Goal: Task Accomplishment & Management: Manage account settings

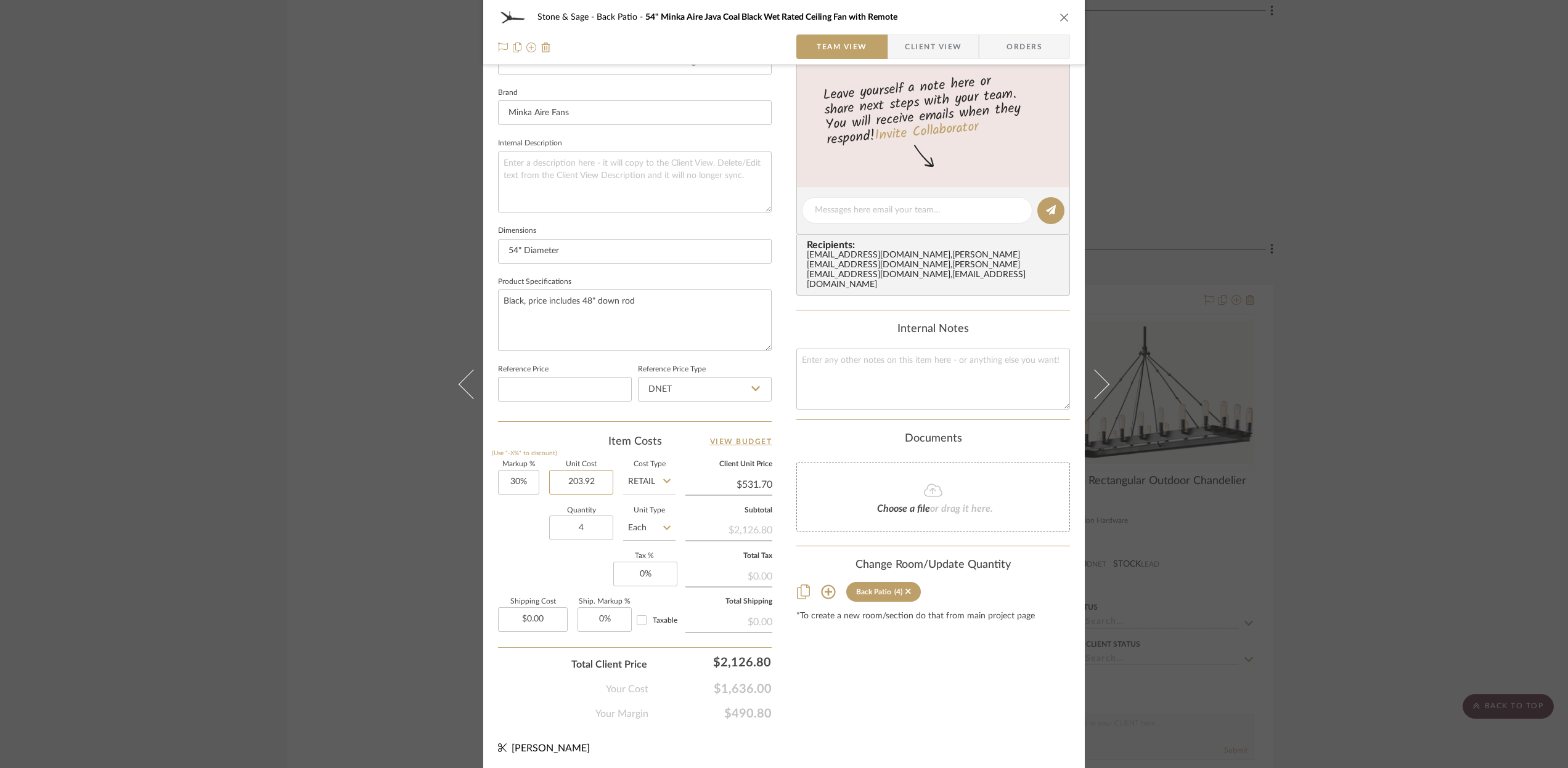
scroll to position [376, 0]
type input "2"
type input "$383.92"
click at [953, 677] on div "Content here copies to Client View - confirm visibility there. Show in Client D…" at bounding box center [932, 214] width 274 height 1014
type input "$499.10"
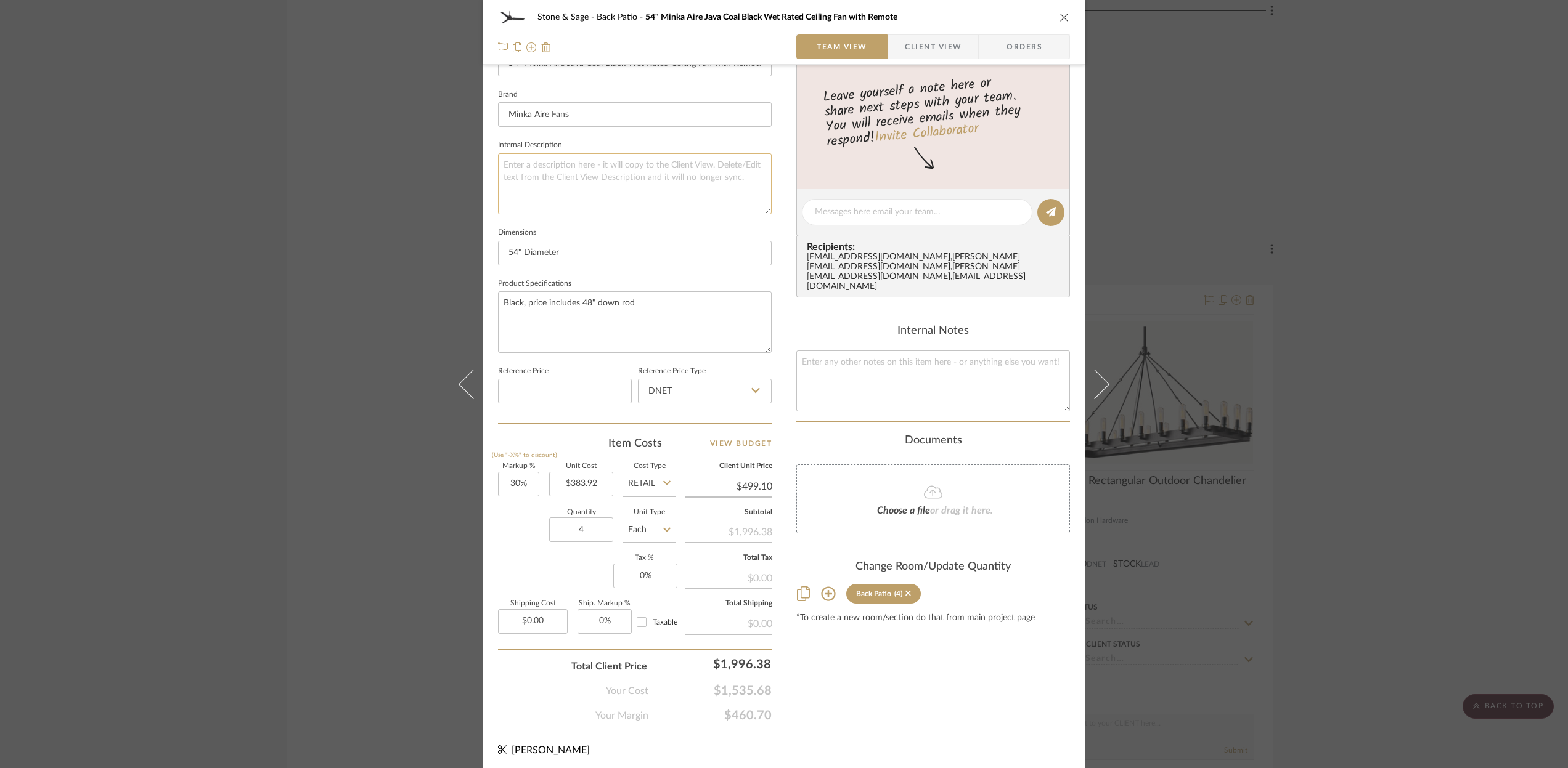
click at [504, 163] on textarea at bounding box center [635, 184] width 274 height 61
click at [594, 305] on textarea "Black, price includes 48" down rod" at bounding box center [635, 327] width 274 height 61
type textarea "Black, price includes down rod"
drag, startPoint x: 625, startPoint y: 309, endPoint x: 487, endPoint y: 310, distance: 138.0
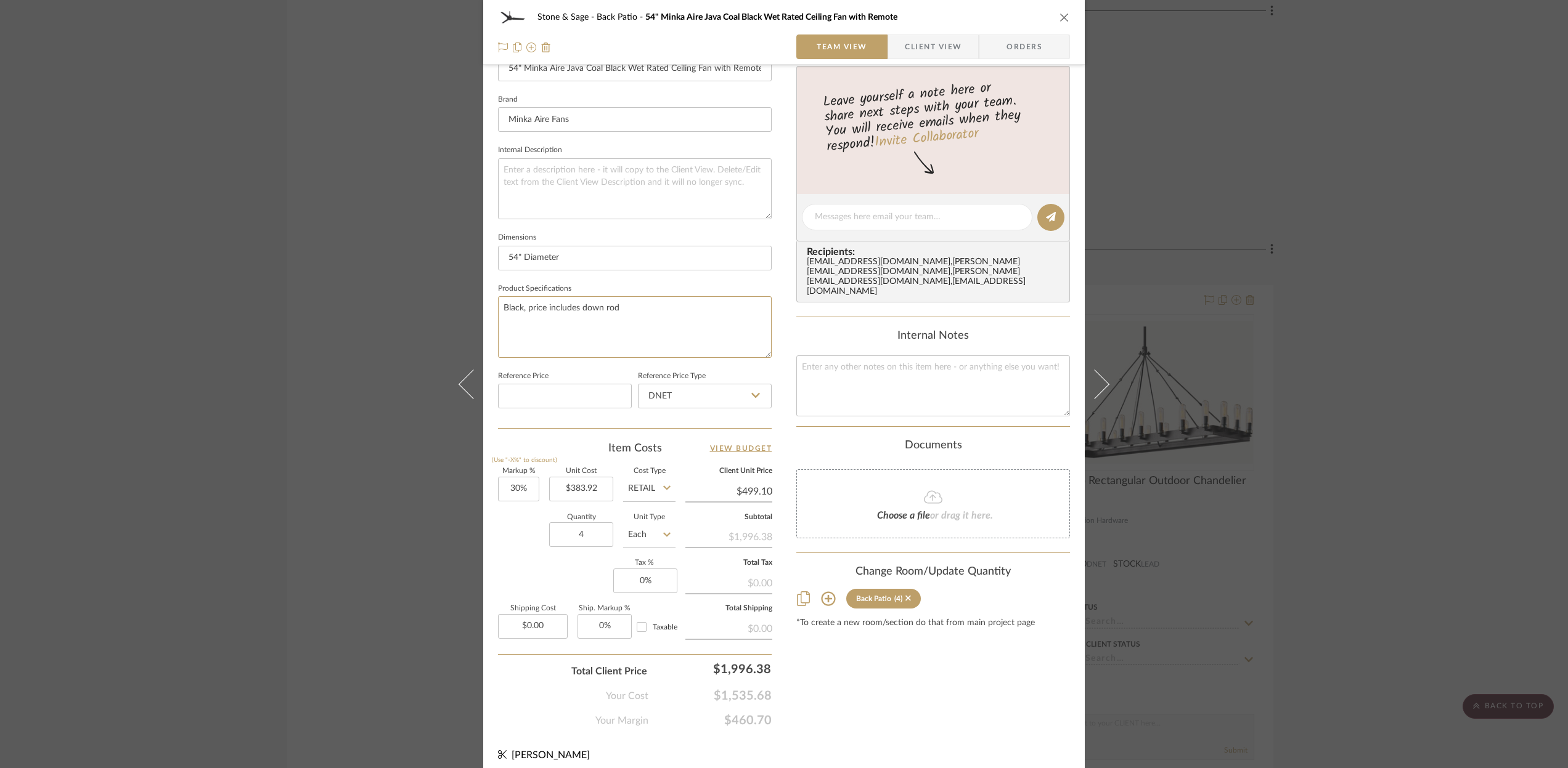
click at [487, 310] on div "Stone & Sage Back Patio 54" Minka Aire Java Coal Black Wet Rated Ceiling Fan wi…" at bounding box center [784, 208] width 601 height 1138
click at [516, 169] on textarea at bounding box center [635, 189] width 274 height 61
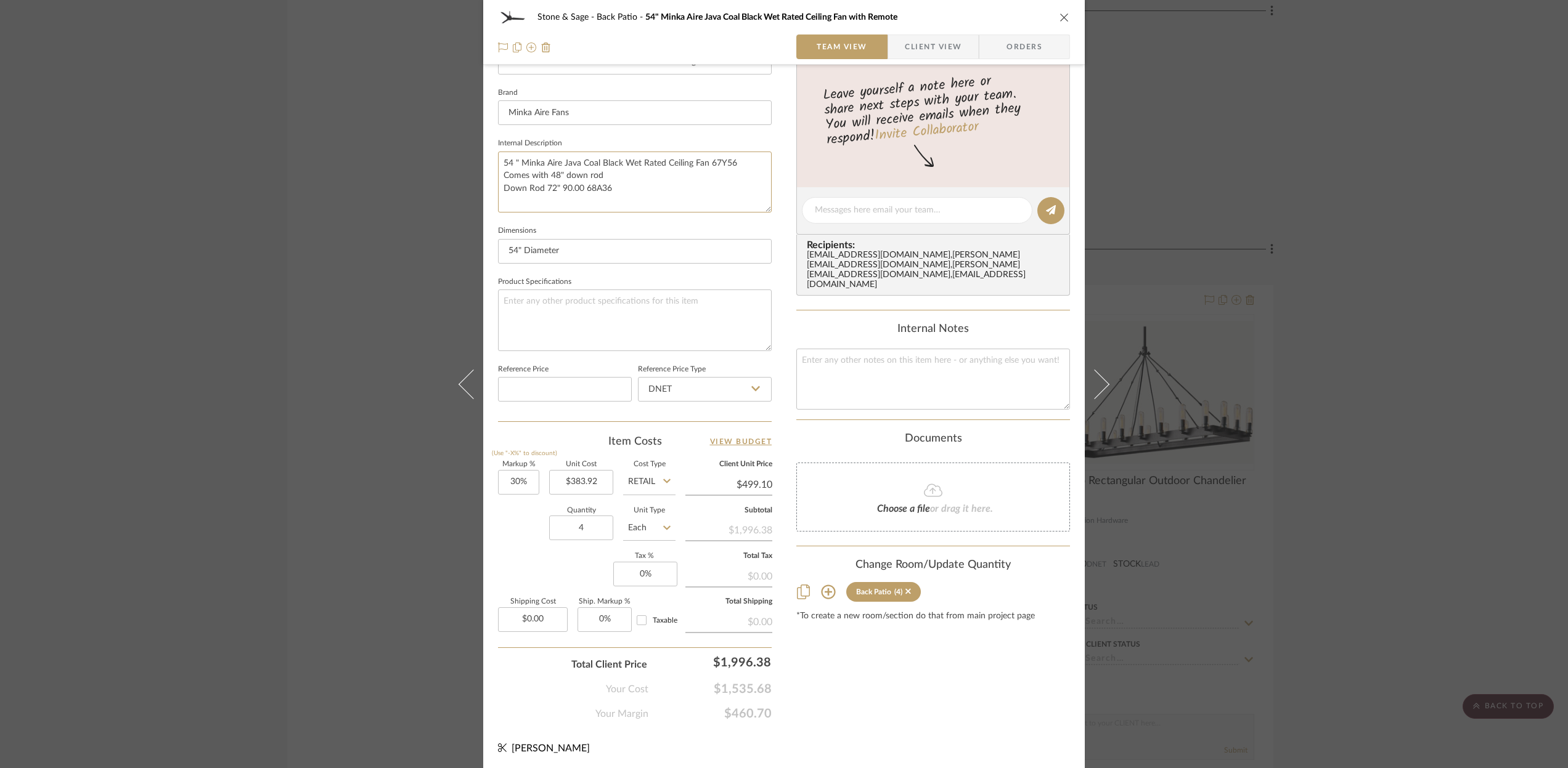
type textarea "54 " Minka Aire Java Coal Black Wet Rated Ceiling Fan 67Y56 Comes with 48" down…"
click at [898, 656] on div "Content here copies to Client View - confirm visibility there. Show in Client D…" at bounding box center [932, 214] width 274 height 1014
click at [1059, 12] on icon "close" at bounding box center [1064, 17] width 10 height 10
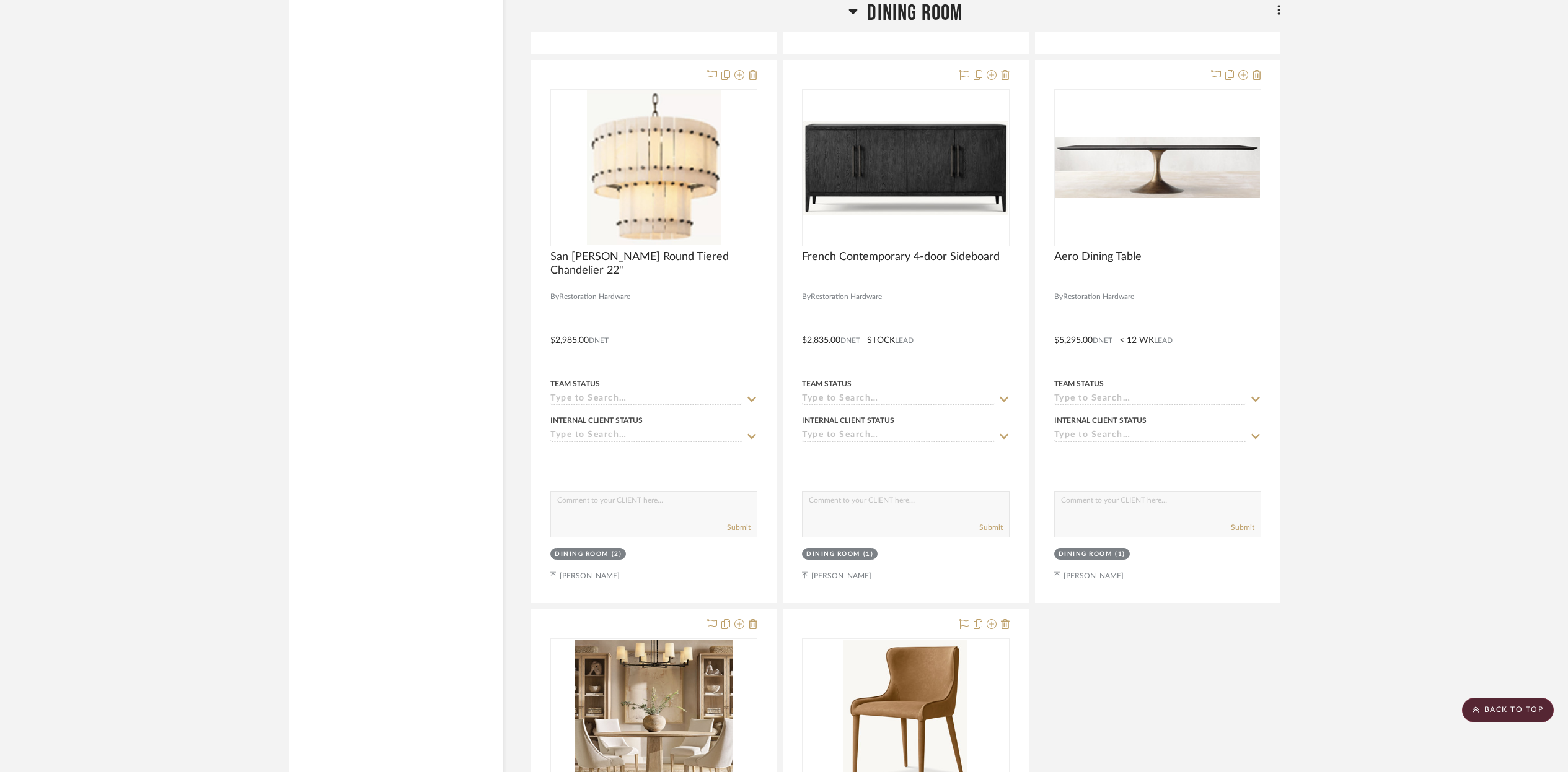
scroll to position [6247, 0]
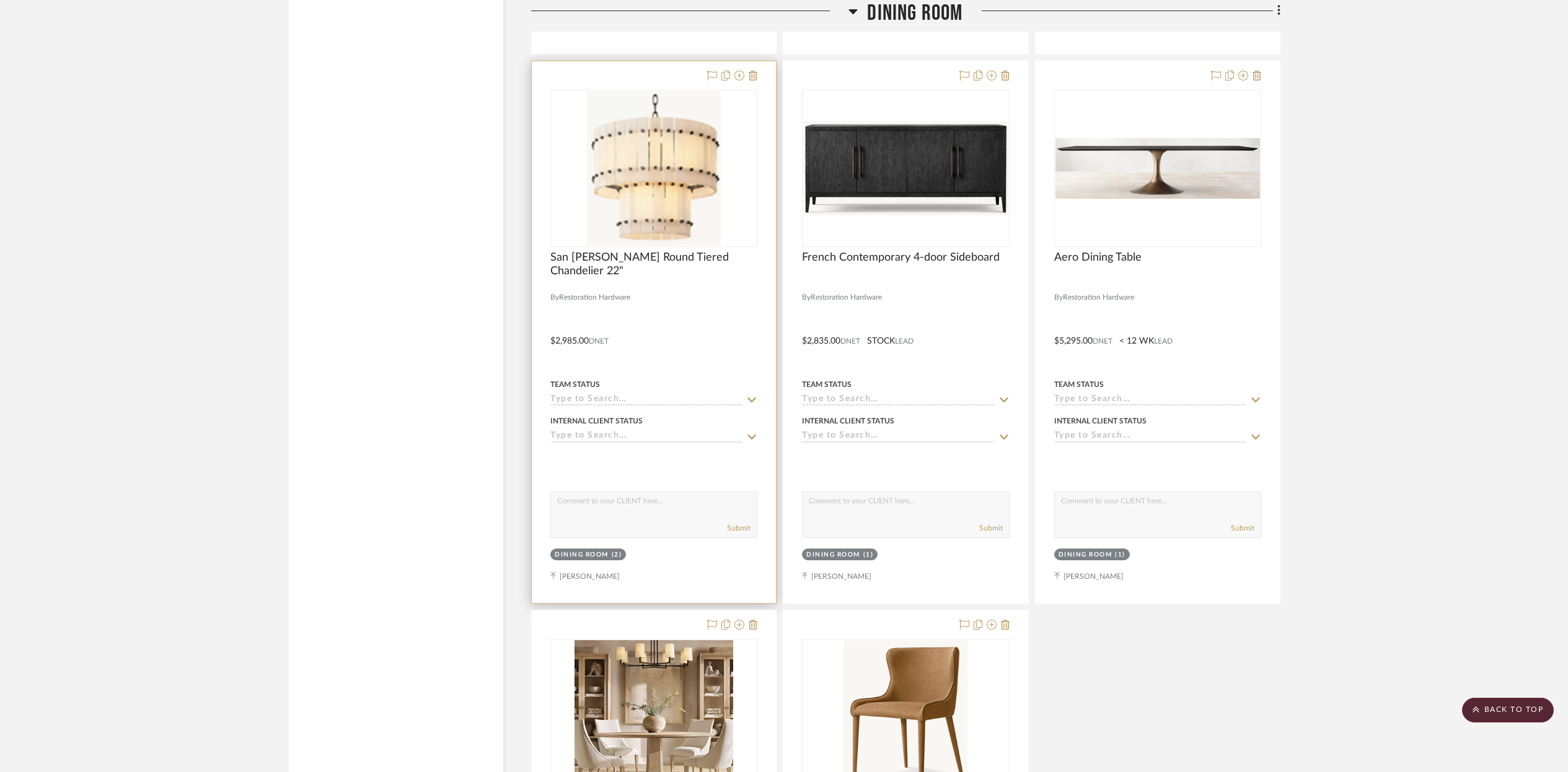
click at [689, 318] on div at bounding box center [654, 333] width 244 height 542
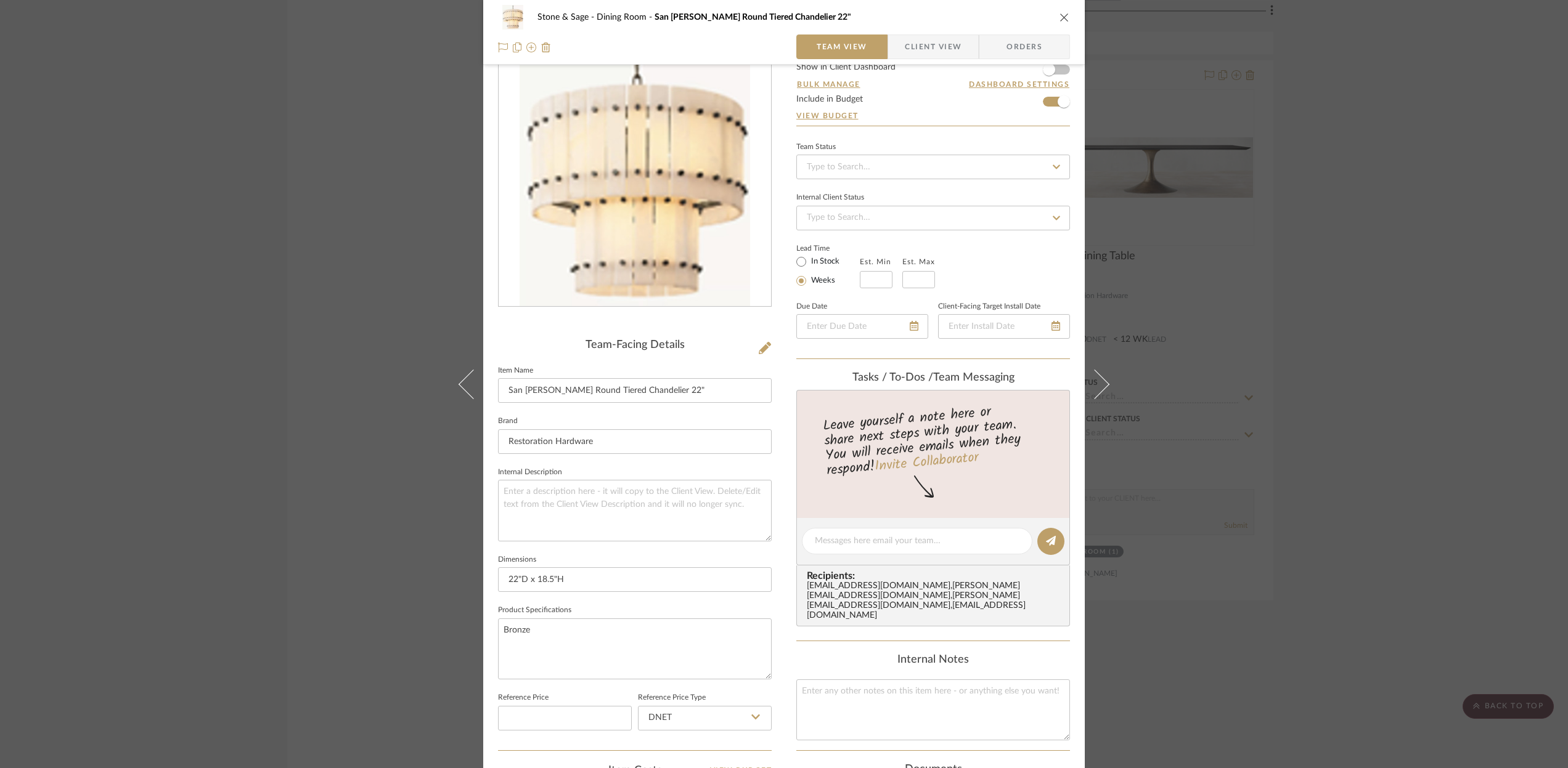
scroll to position [0, 0]
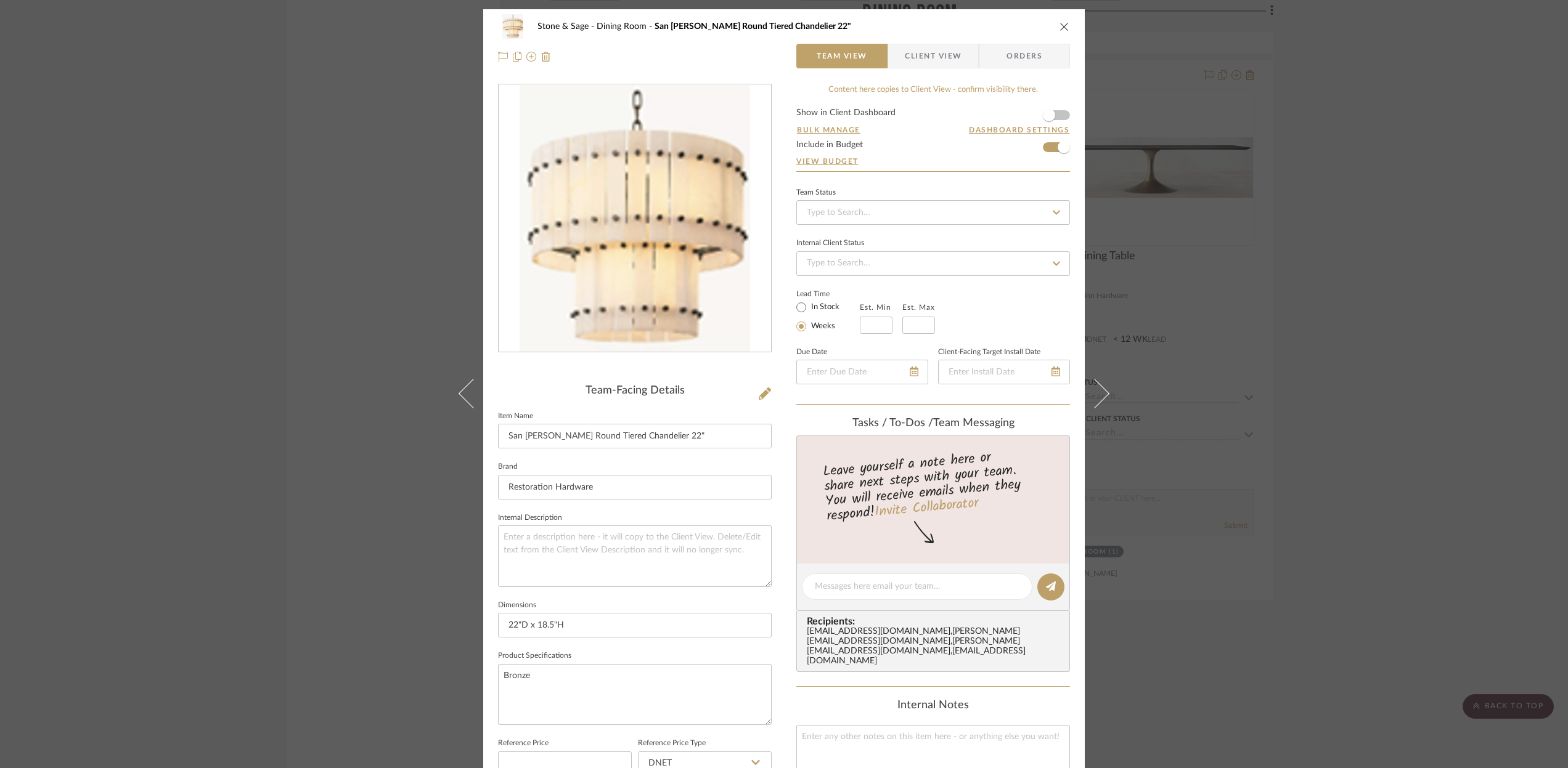
click at [1059, 24] on icon "close" at bounding box center [1064, 26] width 10 height 10
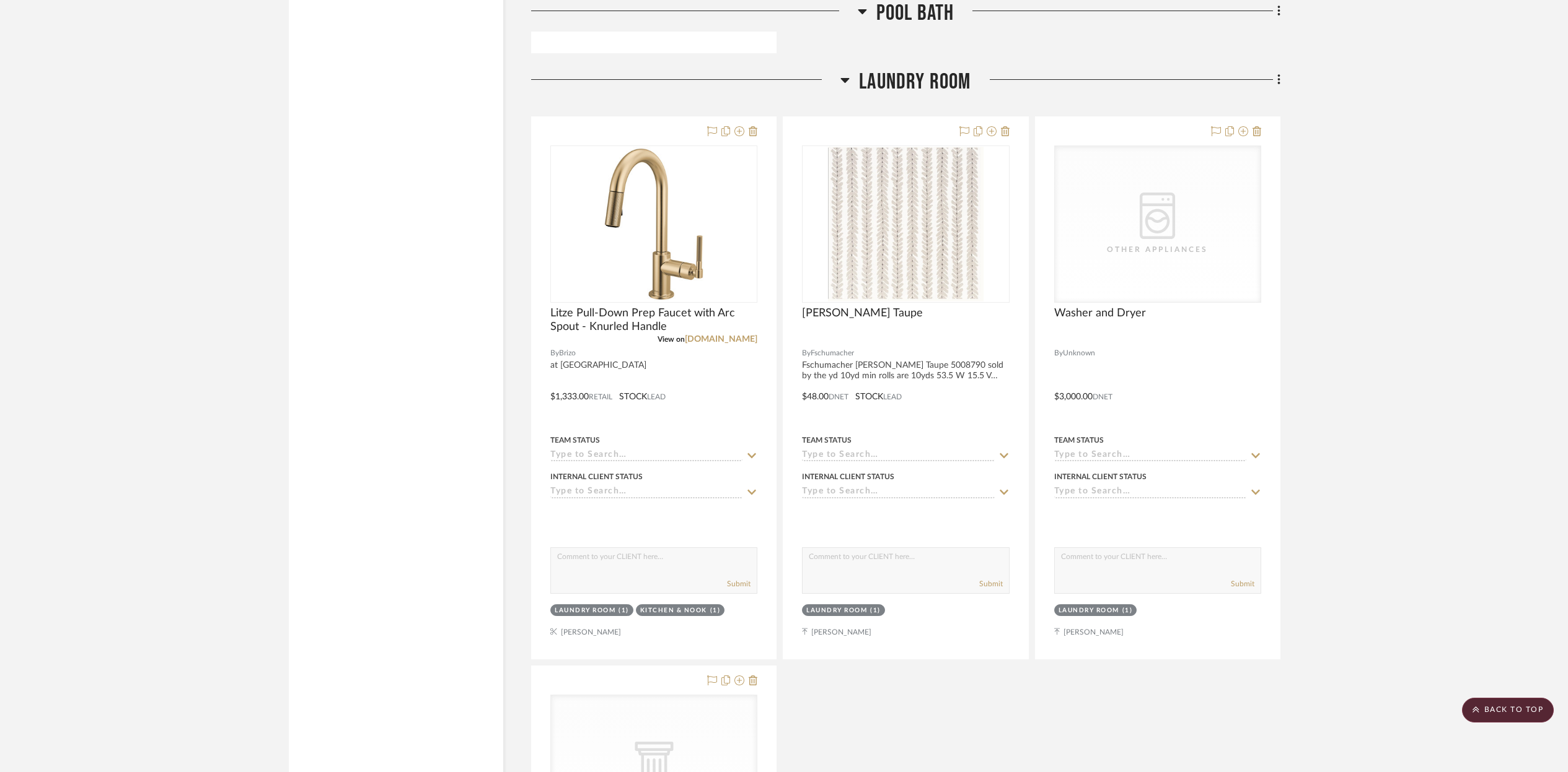
scroll to position [4482, 0]
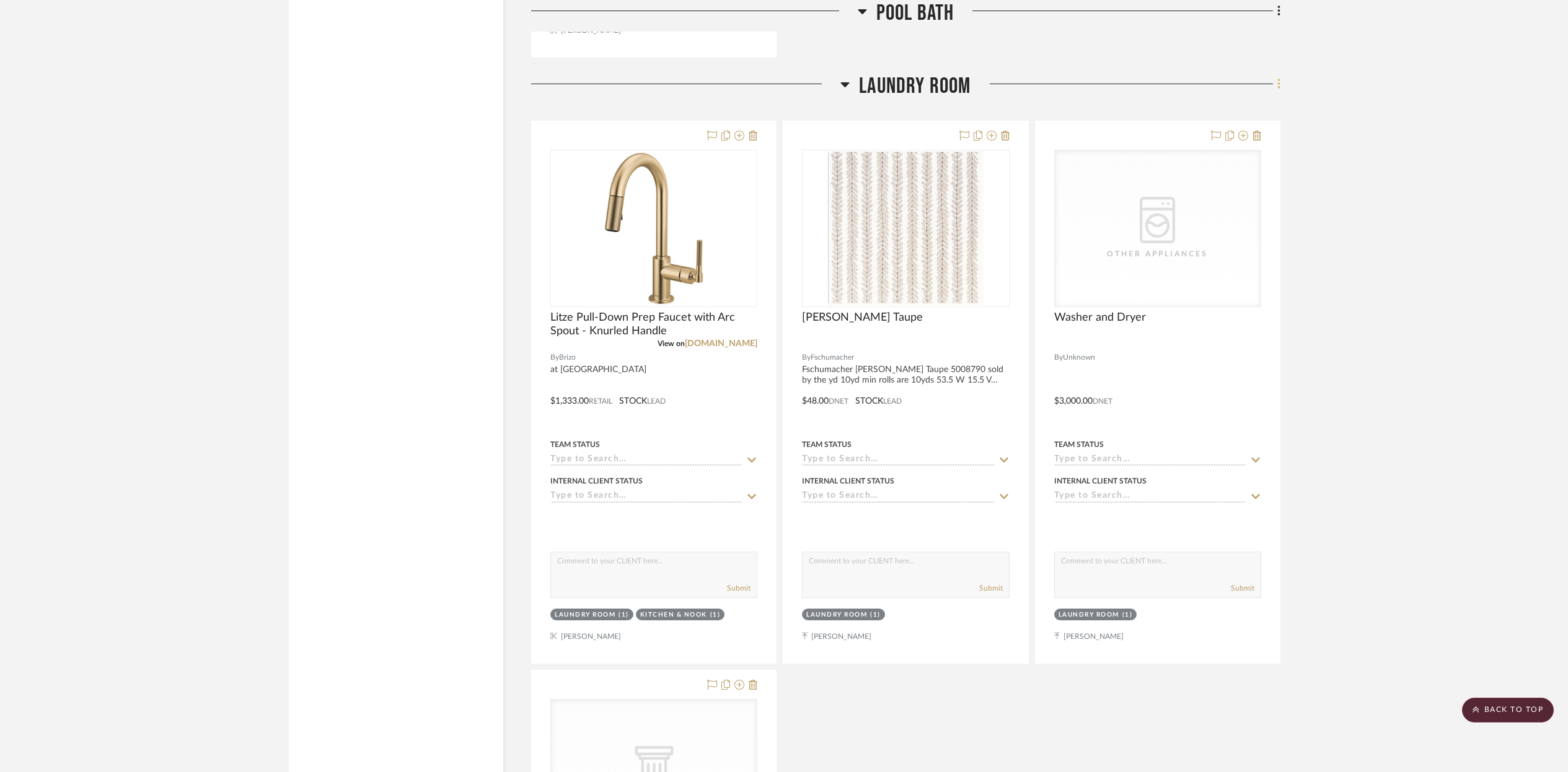
click at [1277, 83] on icon at bounding box center [1279, 84] width 4 height 14
click at [1321, 150] on div at bounding box center [784, 386] width 1568 height 772
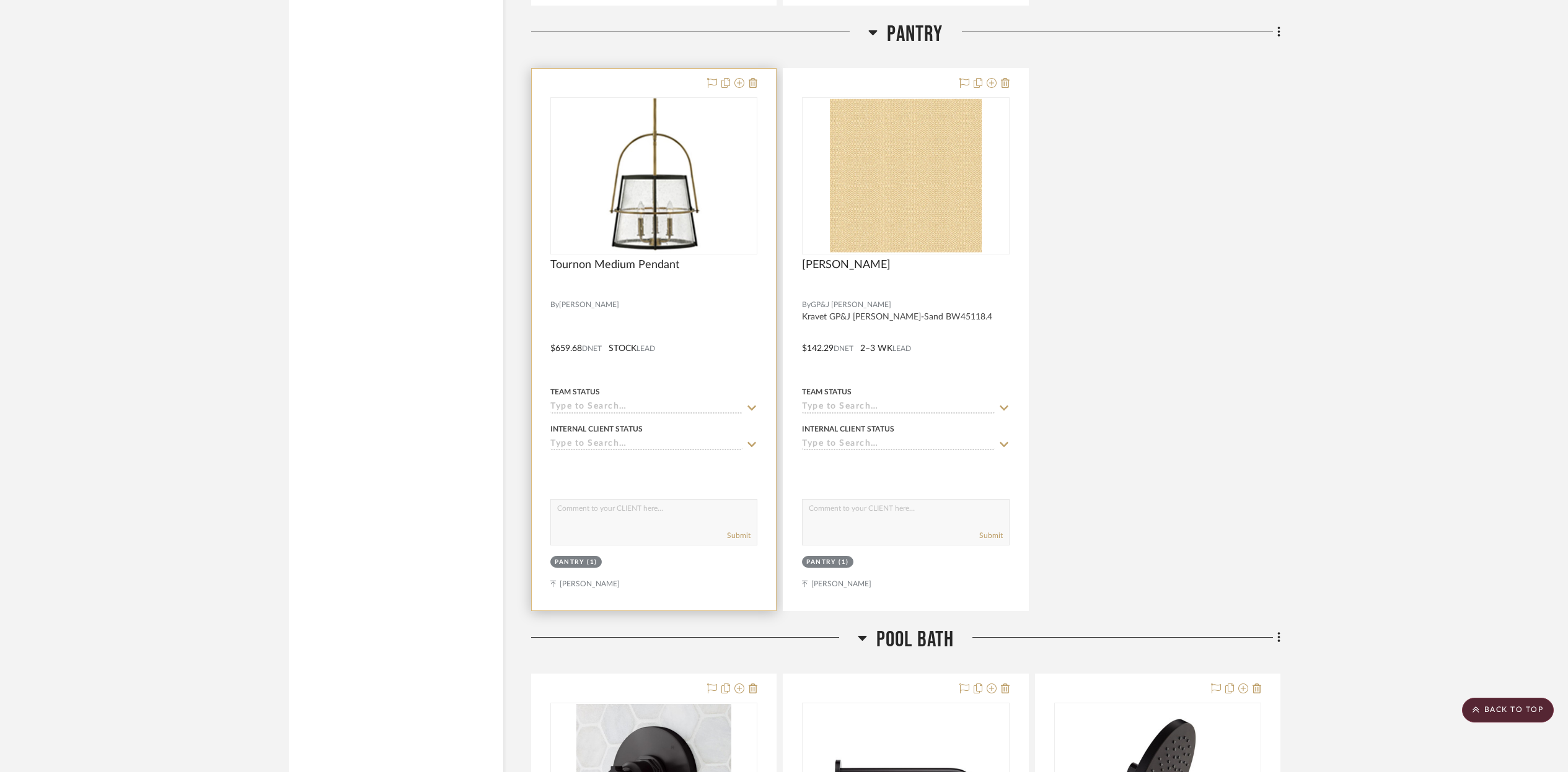
scroll to position [2775, 0]
click at [662, 340] on div at bounding box center [654, 340] width 244 height 542
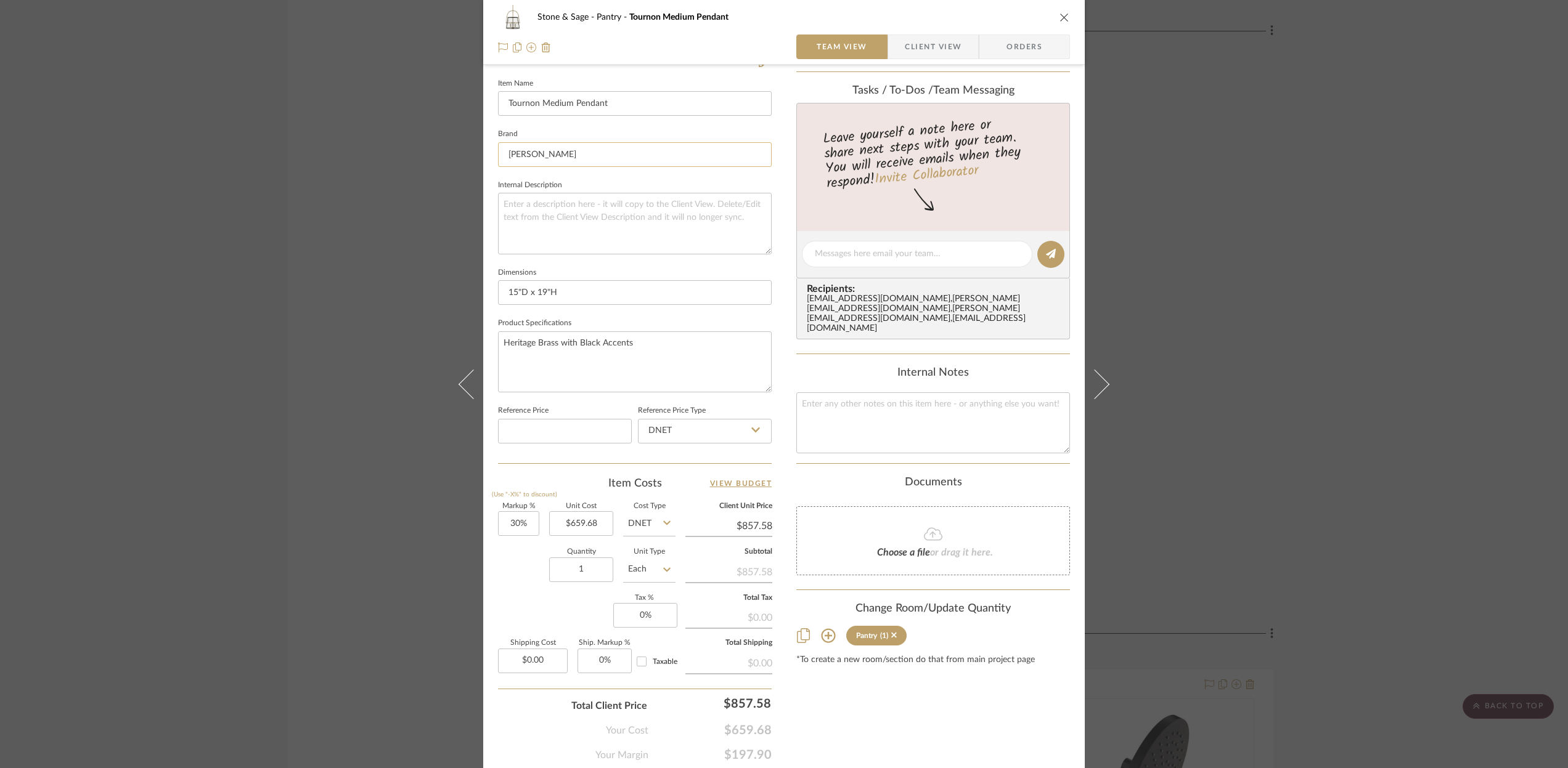
scroll to position [374, 0]
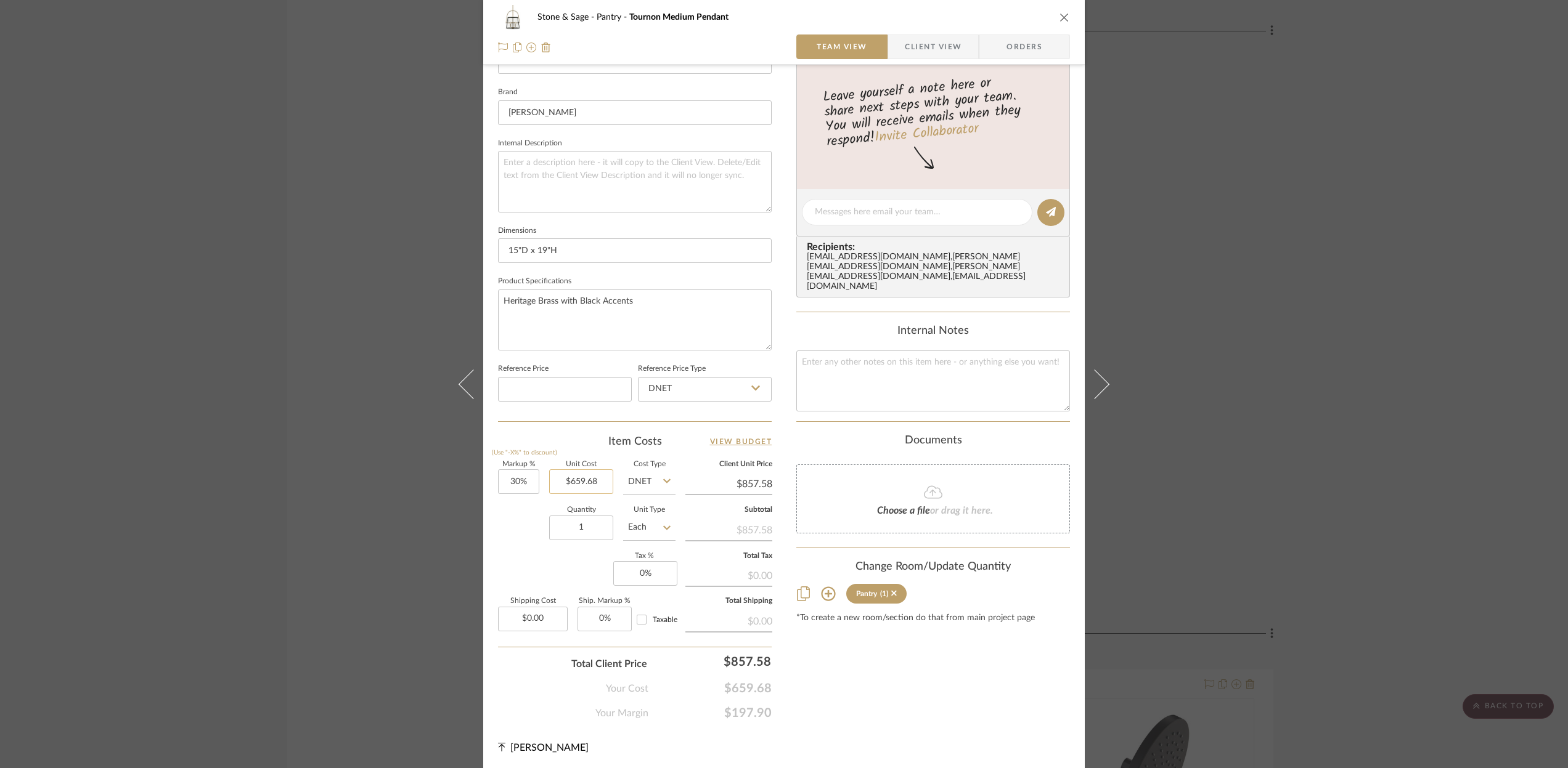
type input "659.68"
drag, startPoint x: 600, startPoint y: 477, endPoint x: 618, endPoint y: 477, distance: 18.0
click at [618, 477] on div "Markup % (Use "-X%" to discount) 30% Unit Cost 659.68 Cost Type DNET Client Uni…" at bounding box center [635, 551] width 274 height 180
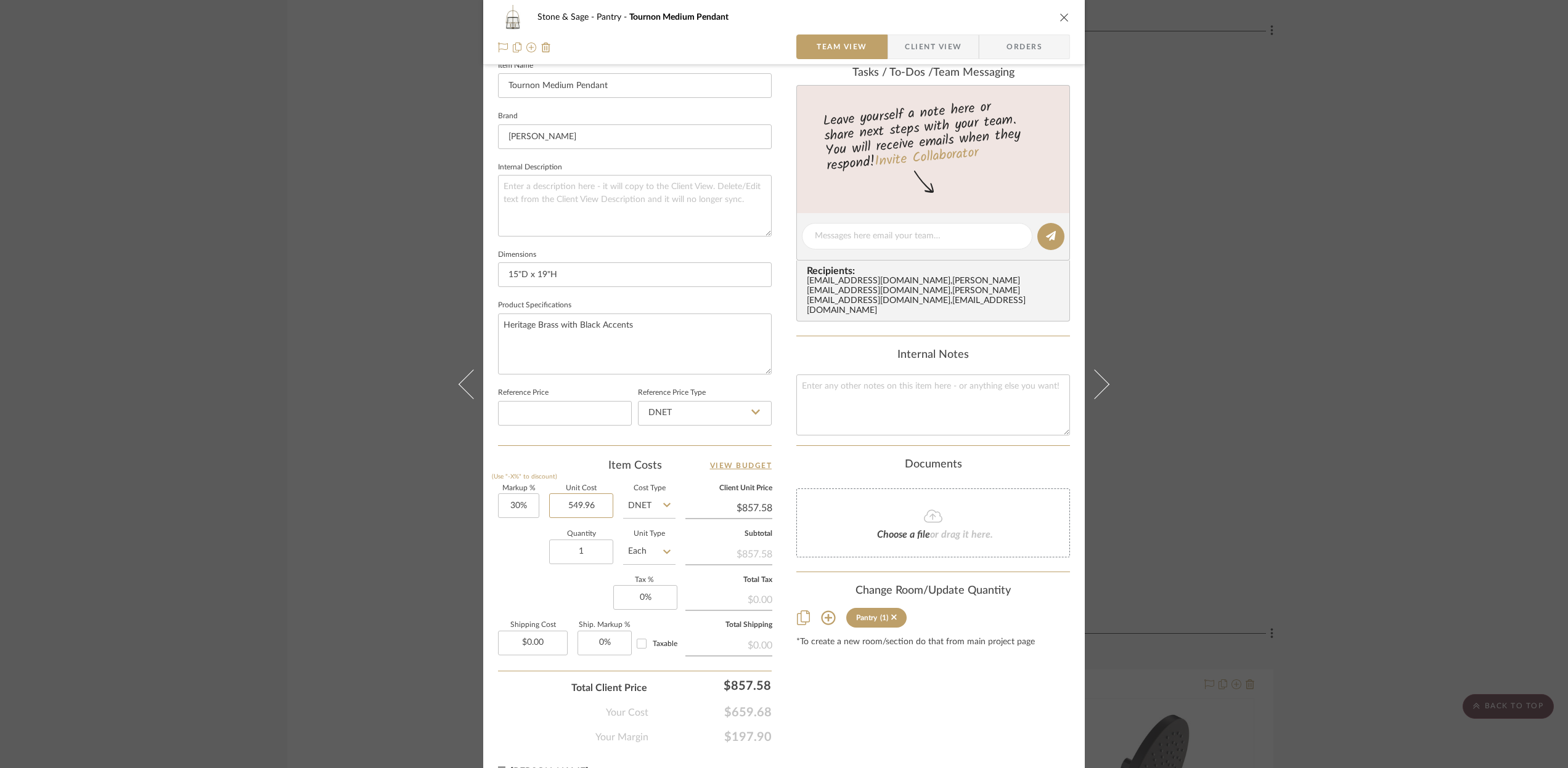
scroll to position [349, 0]
type input "$549.96"
click at [546, 199] on textarea at bounding box center [635, 207] width 274 height 61
type input "$714.95"
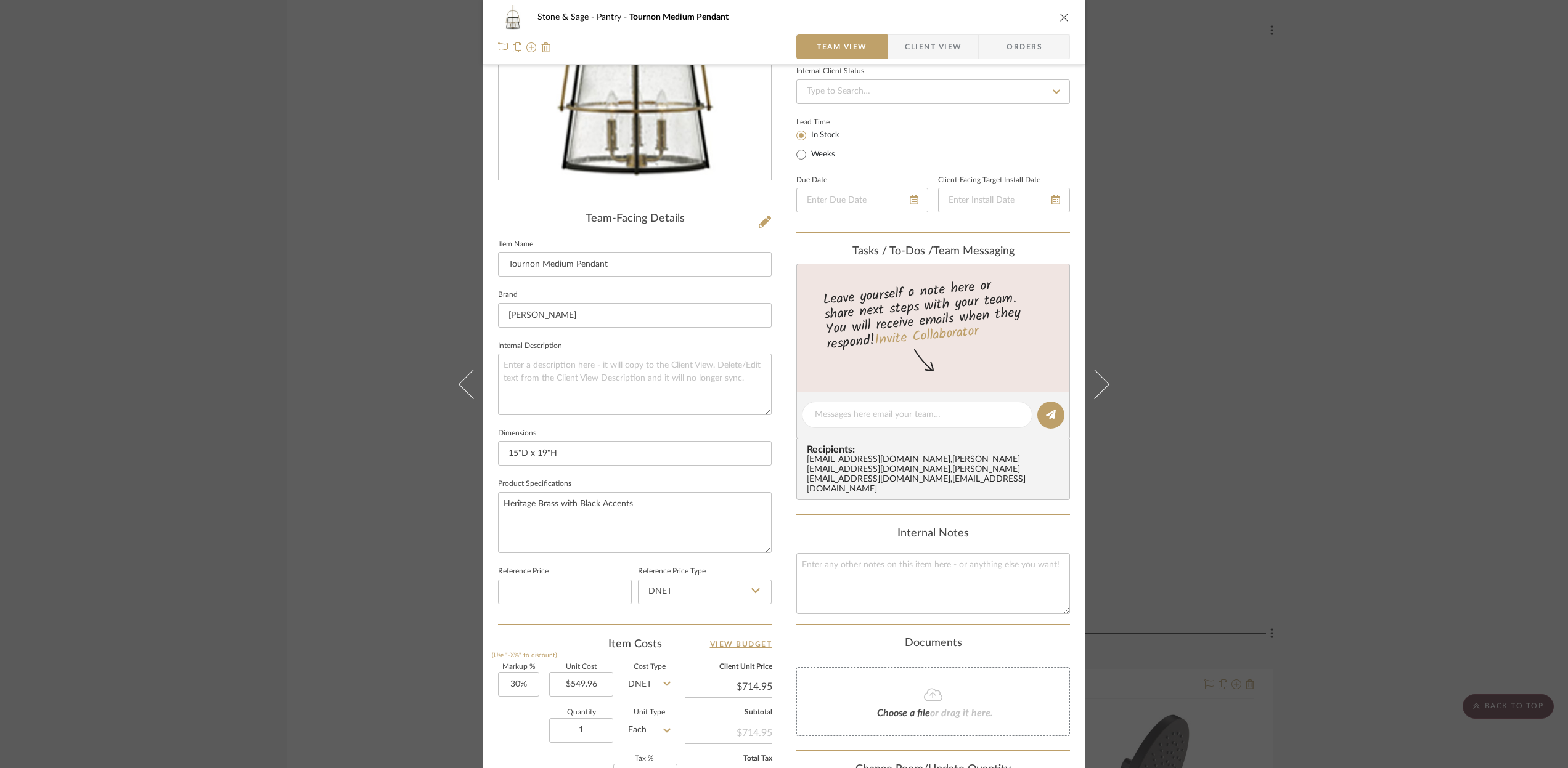
scroll to position [186, 0]
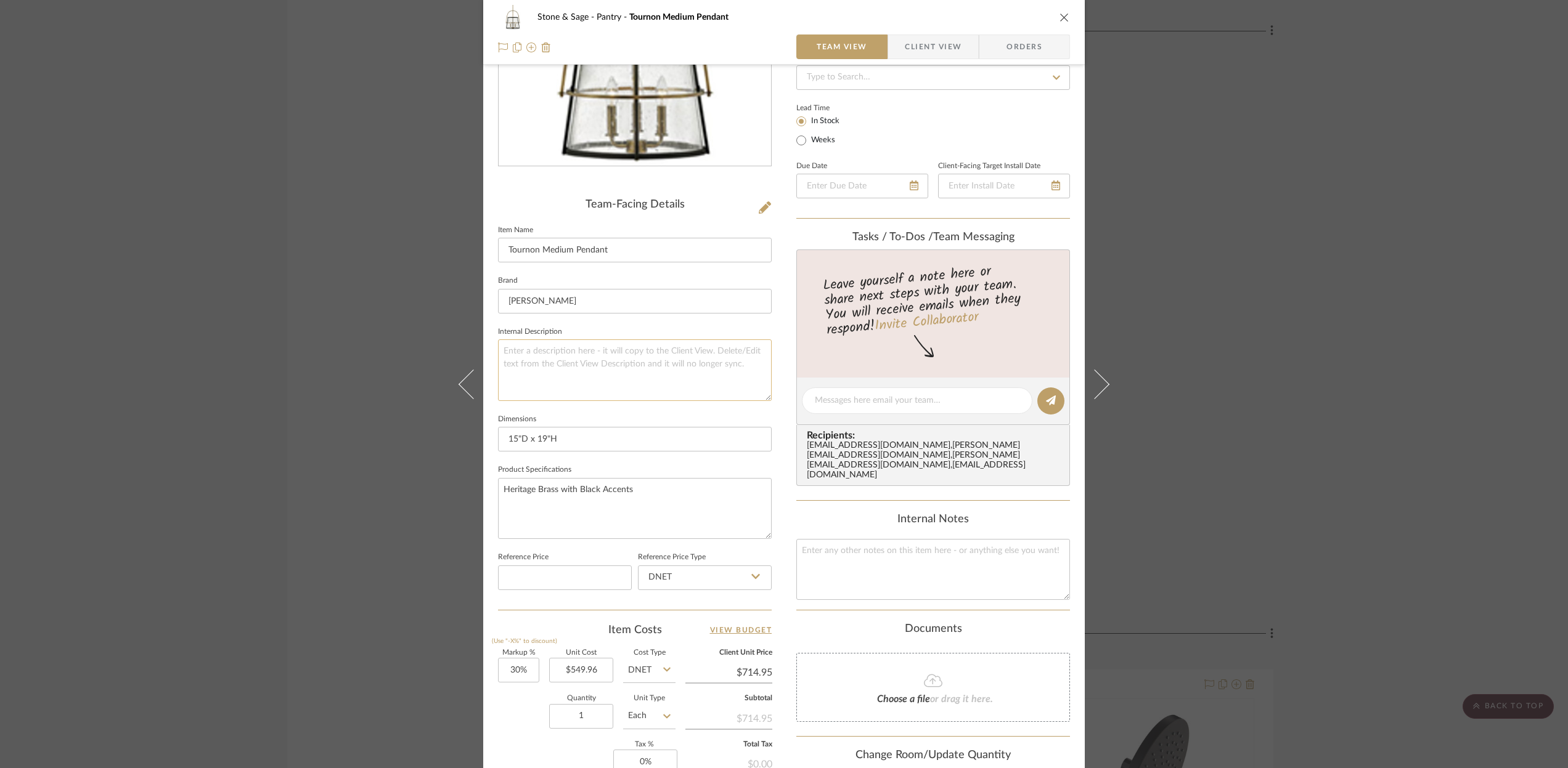
click at [514, 348] on textarea at bounding box center [635, 371] width 274 height 61
paste textarea "Tournon 15" Three-Light Pendant w/ Clear Seedy Glass"
type textarea "Tournon 15" Three-Light Pendant w/ Clear Seedy Glass Heritage Brass"
paste textarea "SKU: KLEH1444"
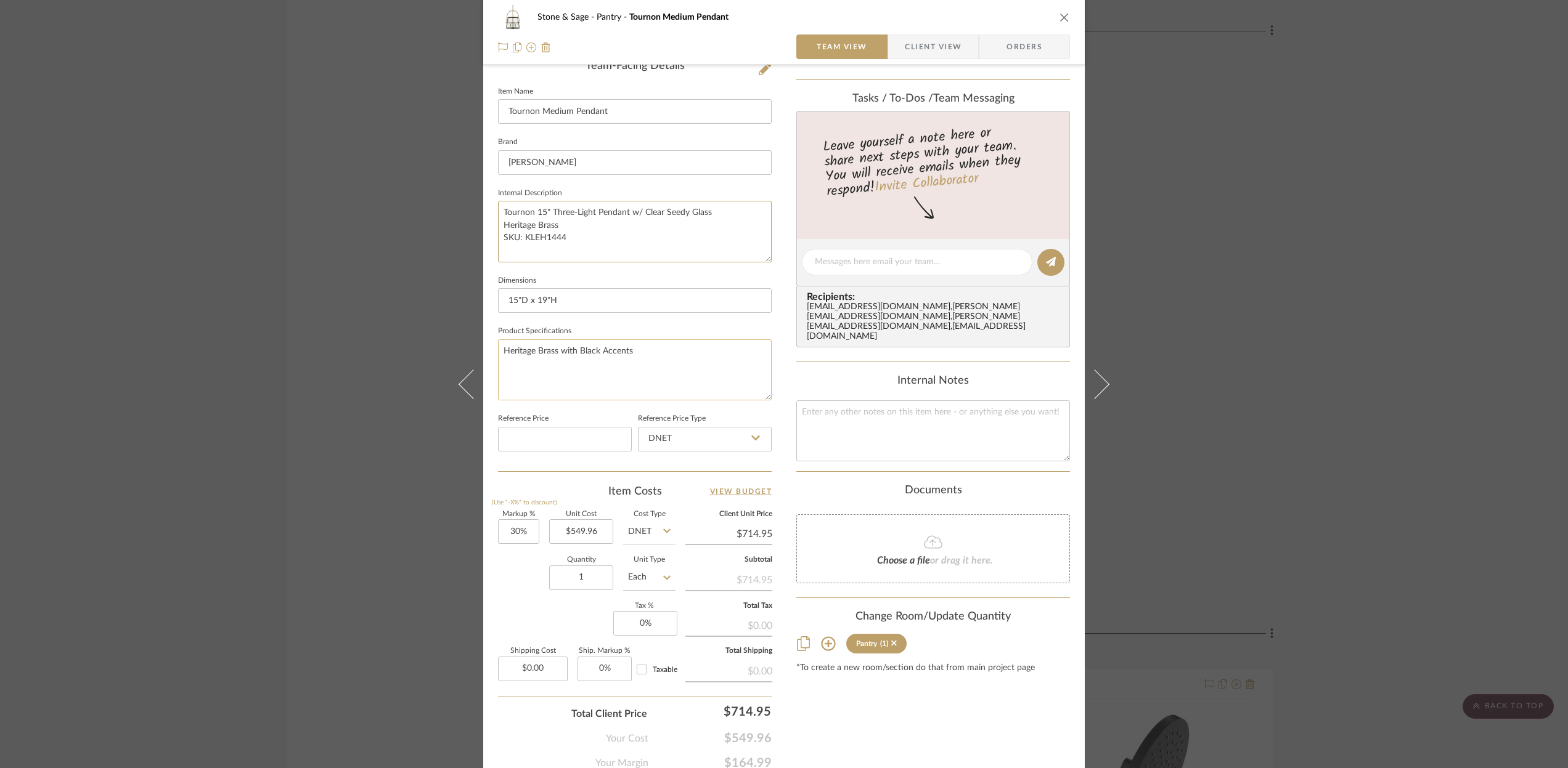
scroll to position [374, 0]
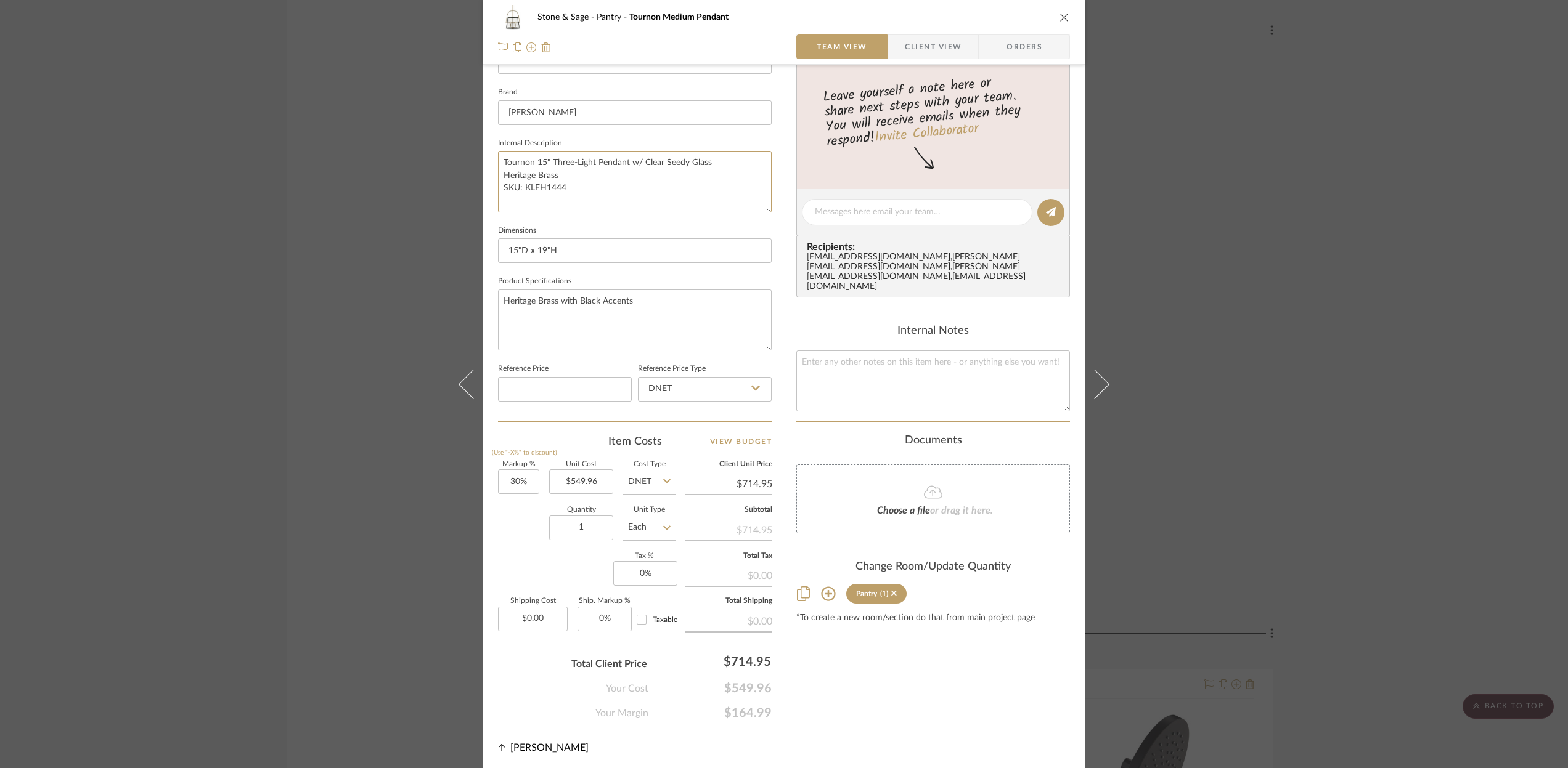
type textarea "Tournon 15" Three-Light Pendant w/ Clear Seedy Glass Heritage Brass SKU: KLEH14…"
click at [1059, 14] on icon "close" at bounding box center [1064, 17] width 10 height 10
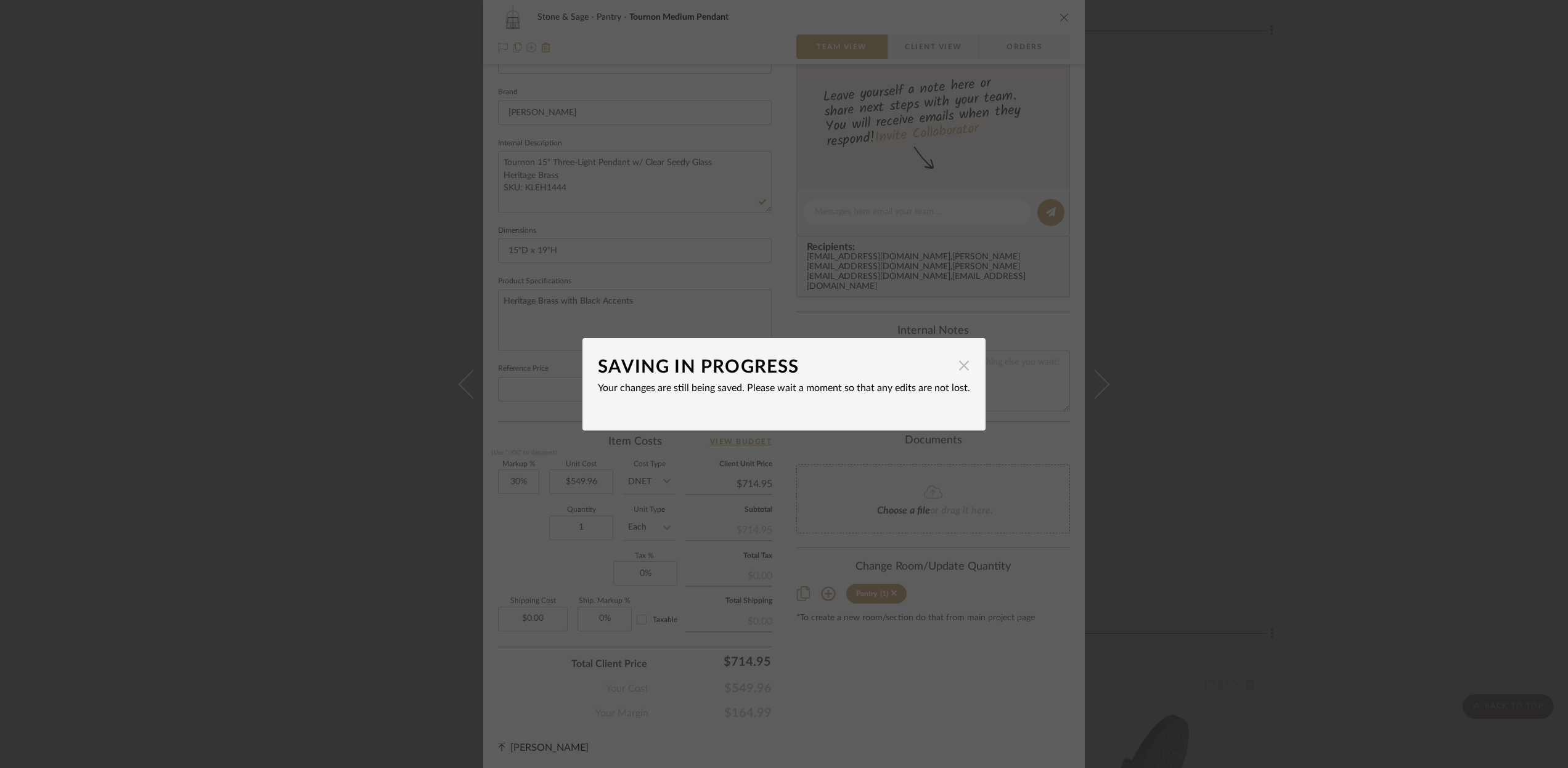
click at [953, 370] on span "button" at bounding box center [964, 366] width 25 height 25
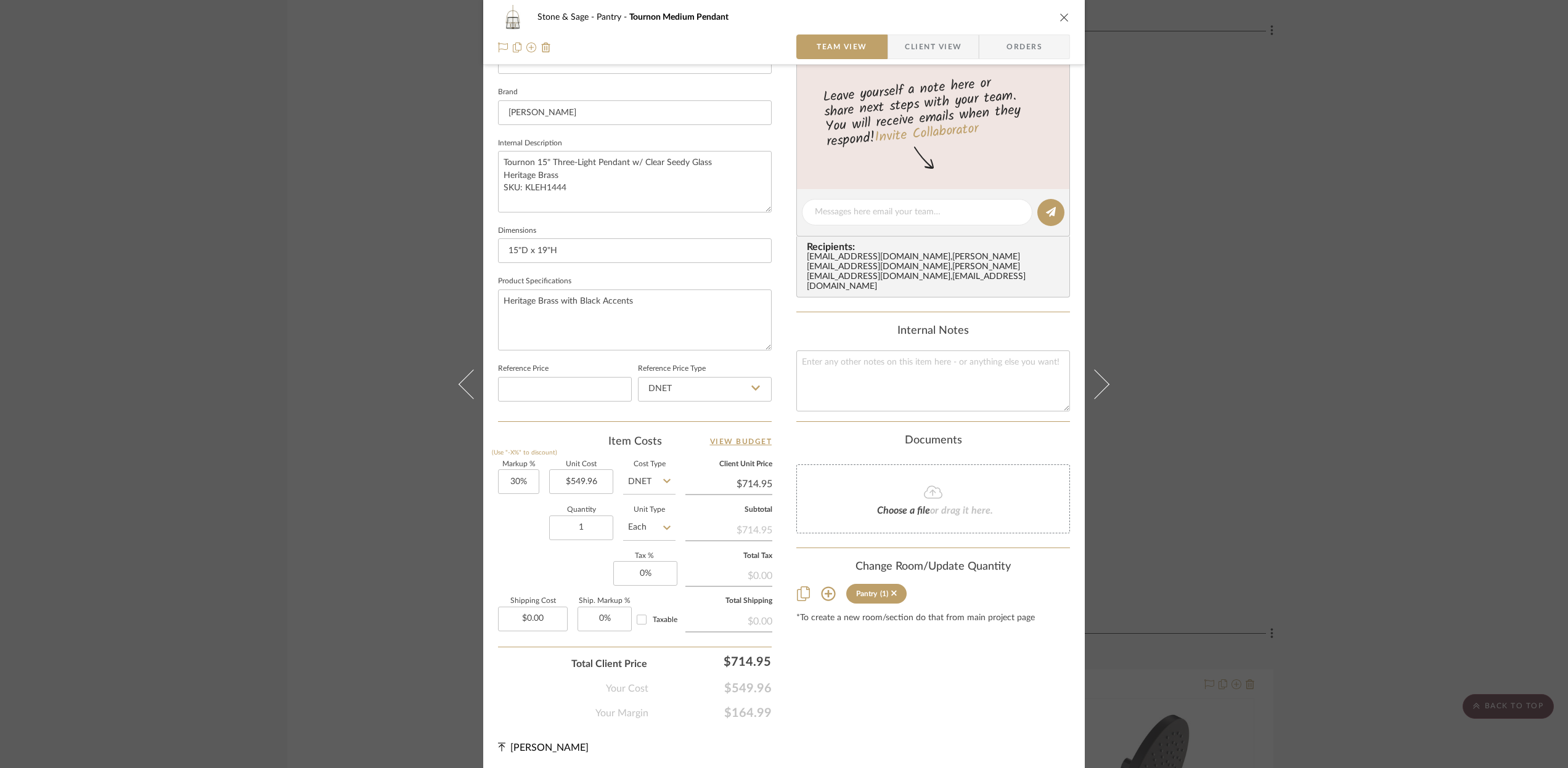
click at [1059, 13] on icon "close" at bounding box center [1064, 17] width 10 height 10
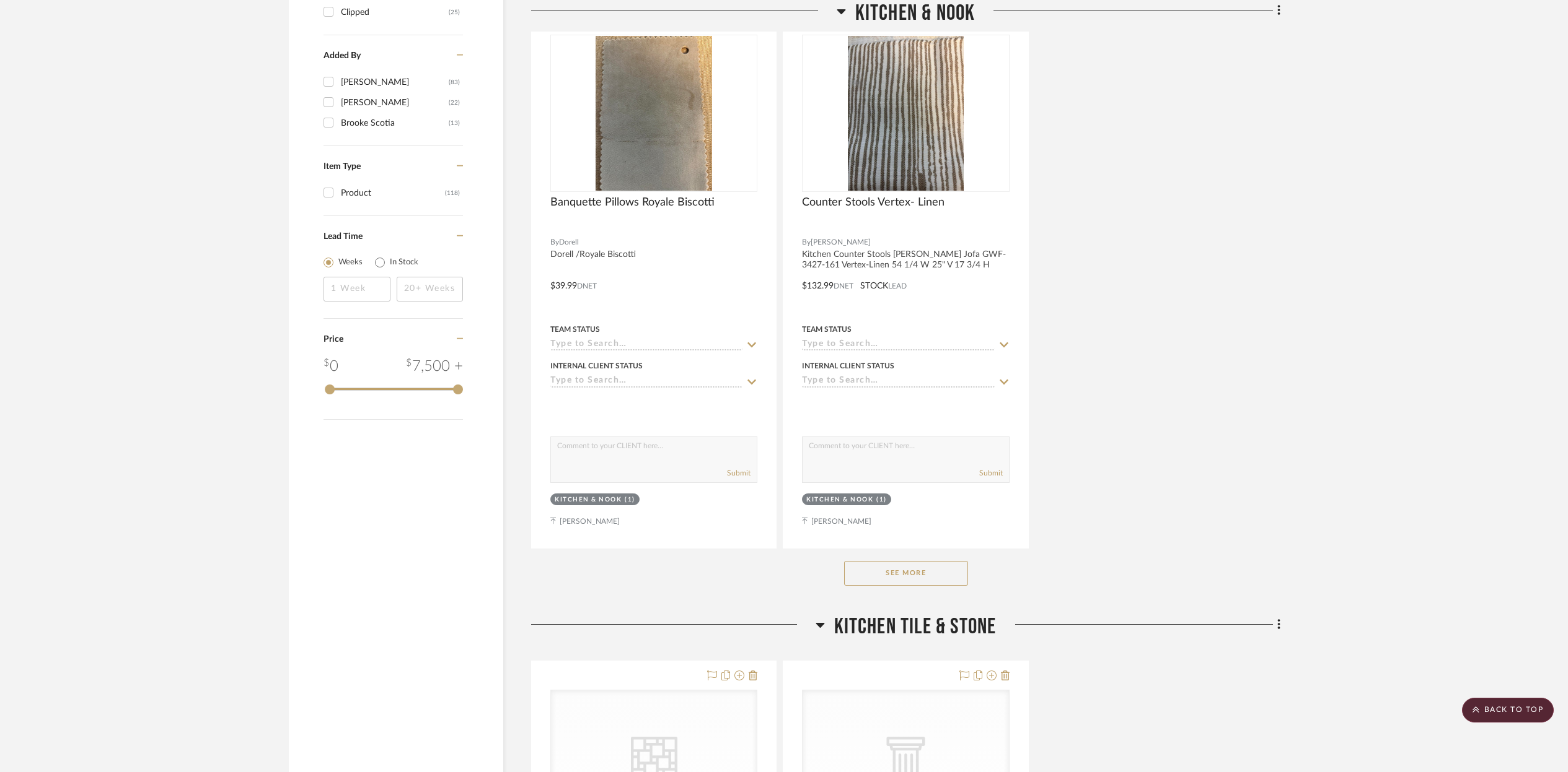
scroll to position [1668, 0]
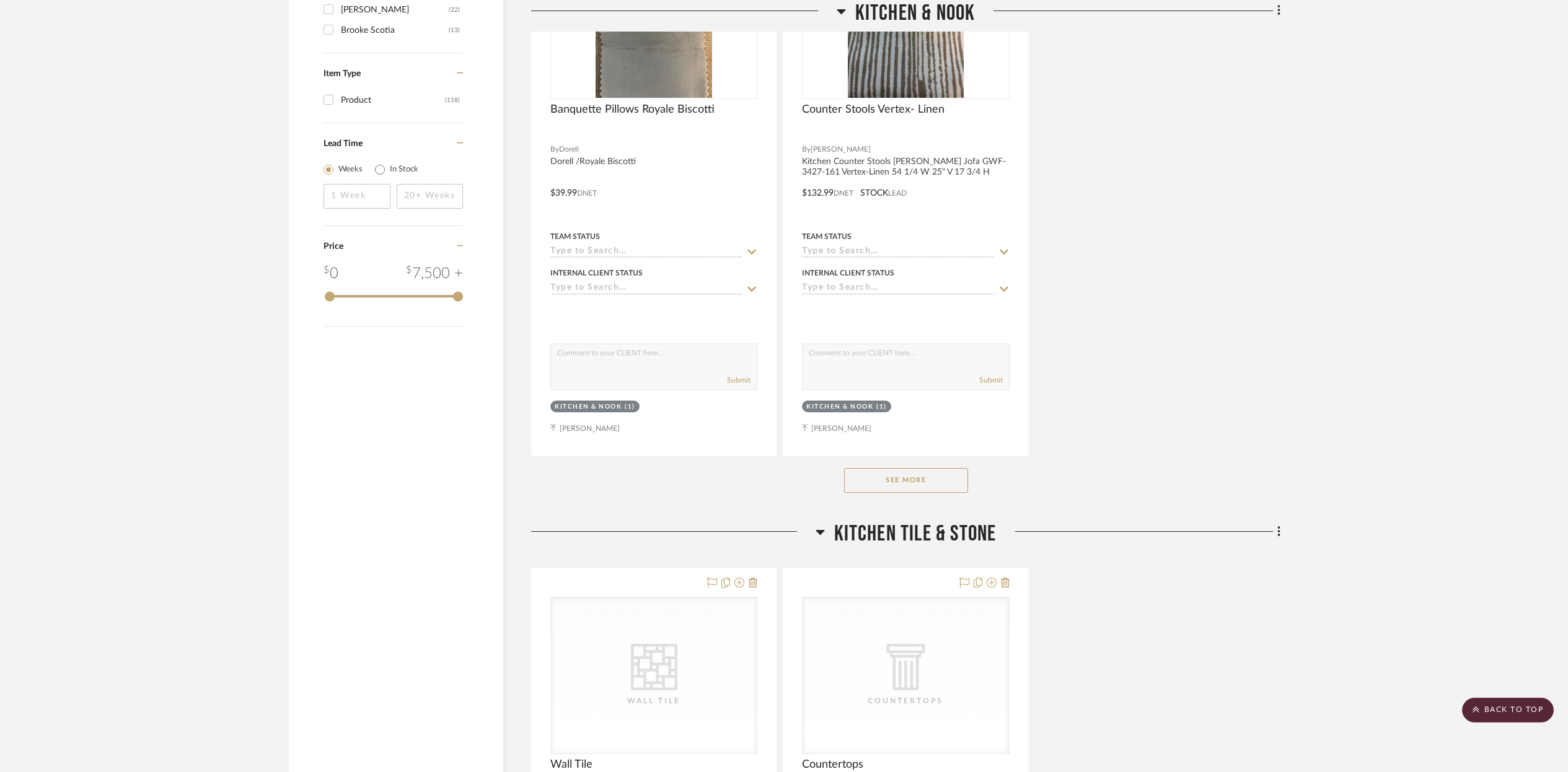
click at [901, 482] on button "See More" at bounding box center [906, 481] width 124 height 25
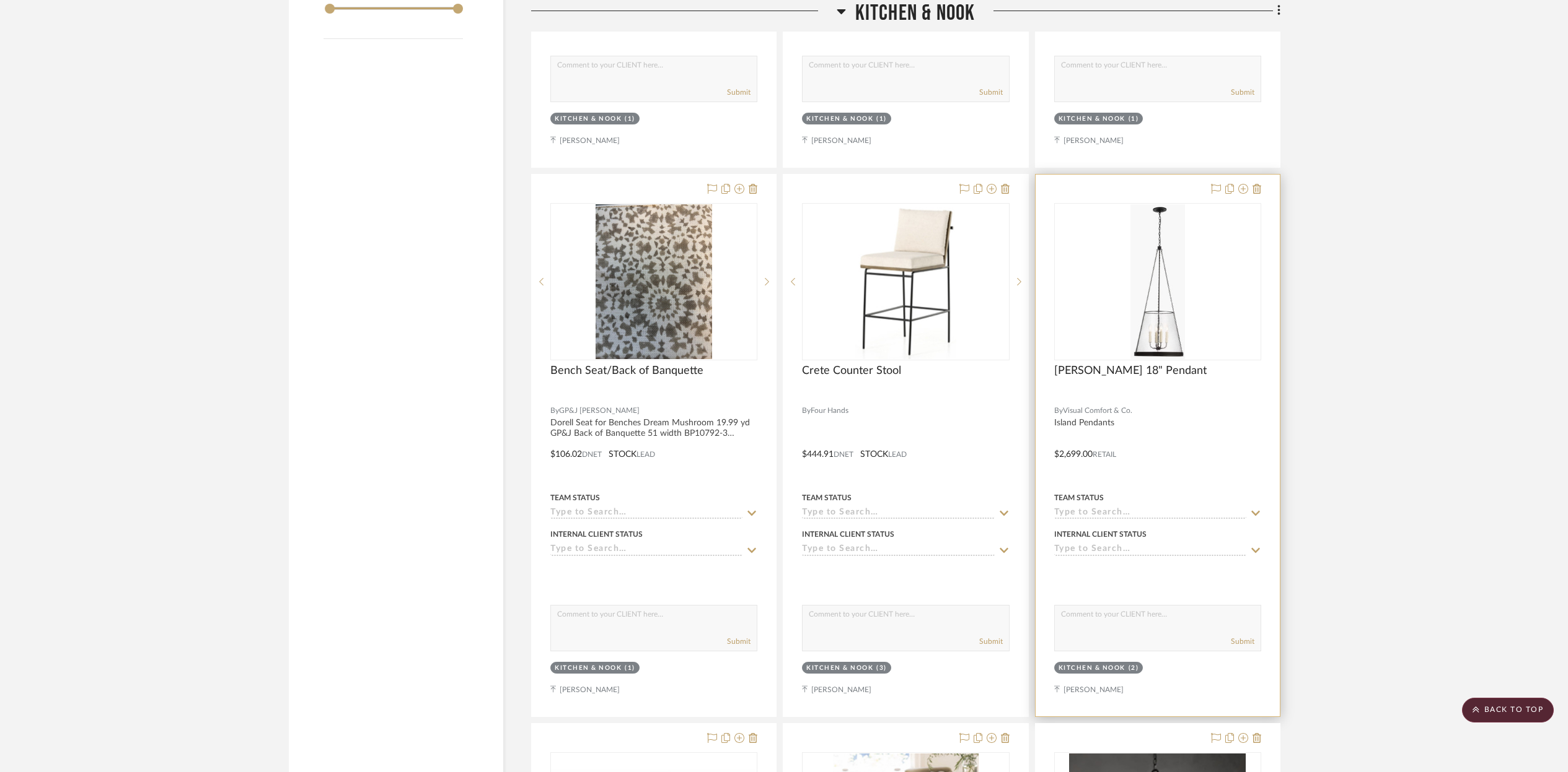
scroll to position [1956, 0]
click at [1115, 425] on div at bounding box center [1157, 447] width 244 height 542
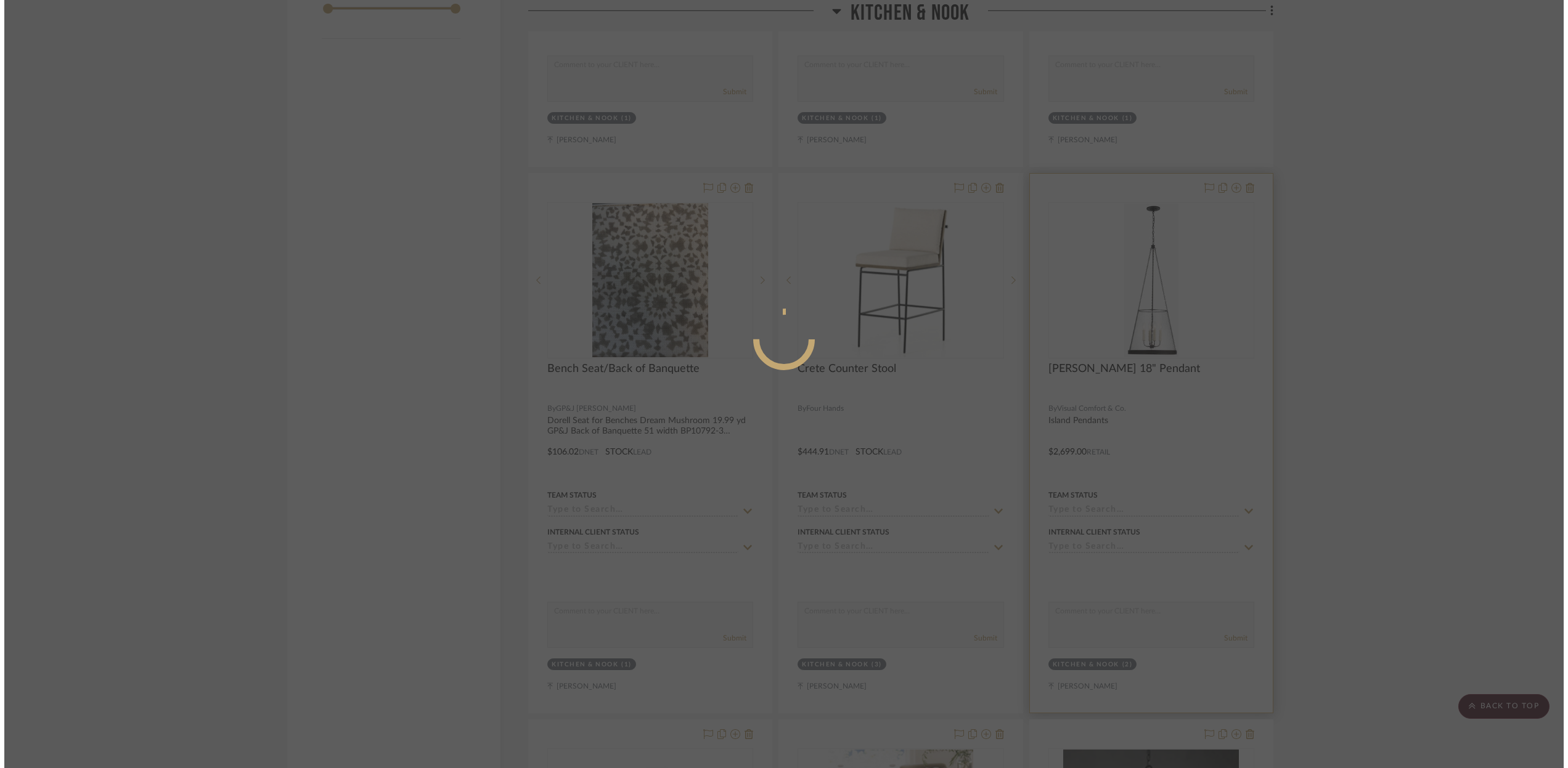
scroll to position [0, 0]
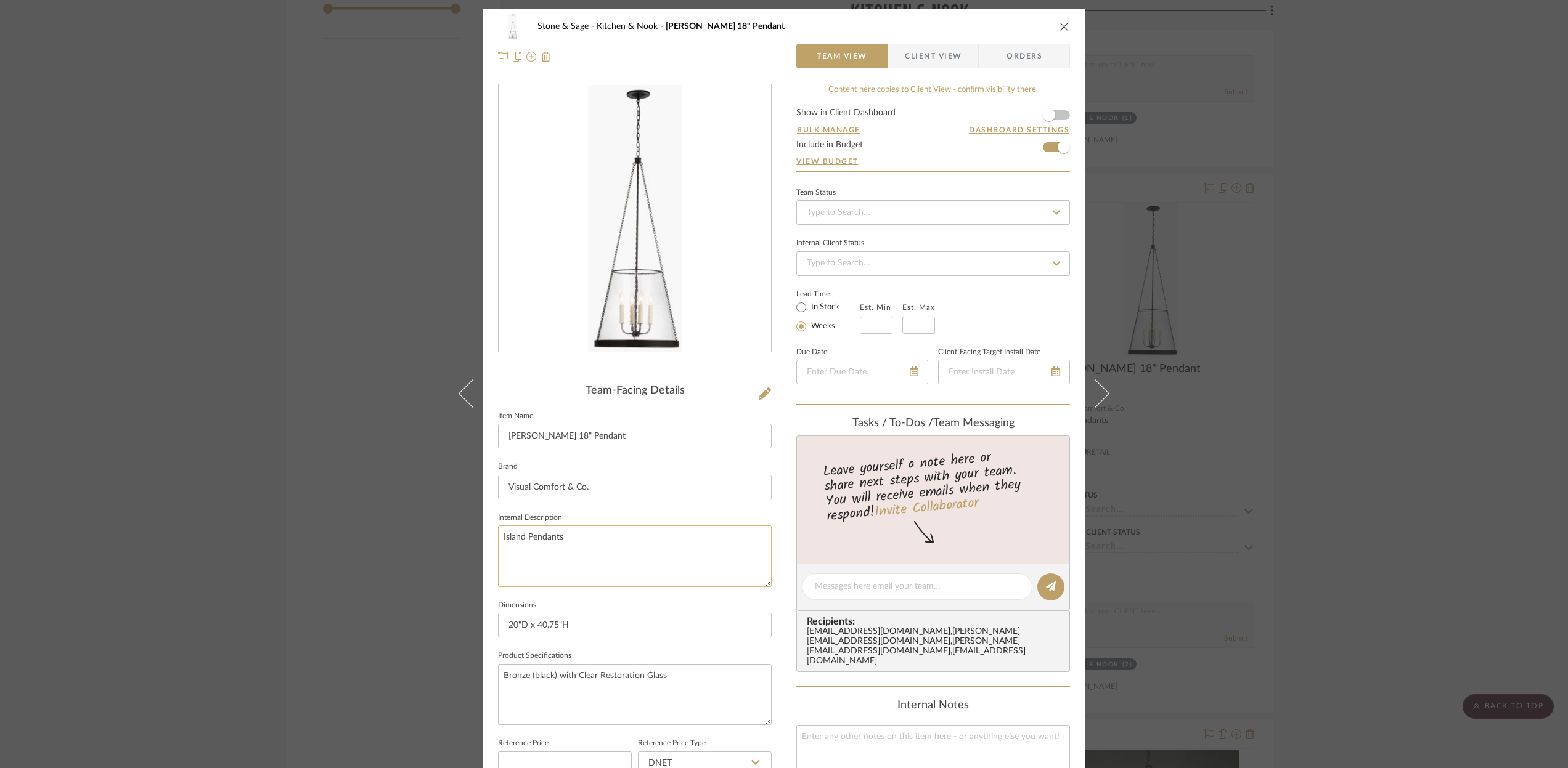
click at [578, 535] on textarea "Island Pendants" at bounding box center [635, 556] width 274 height 61
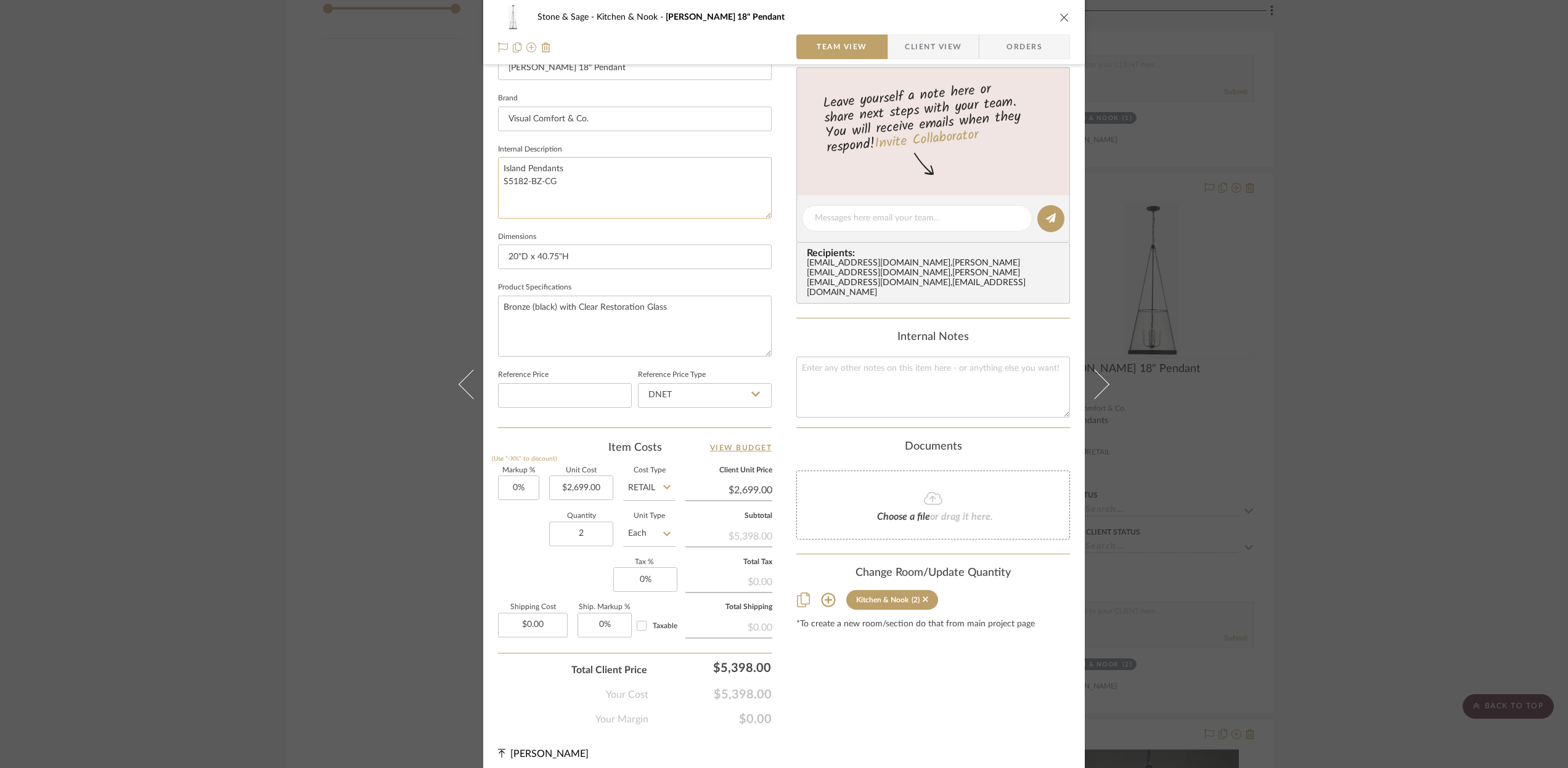
scroll to position [374, 0]
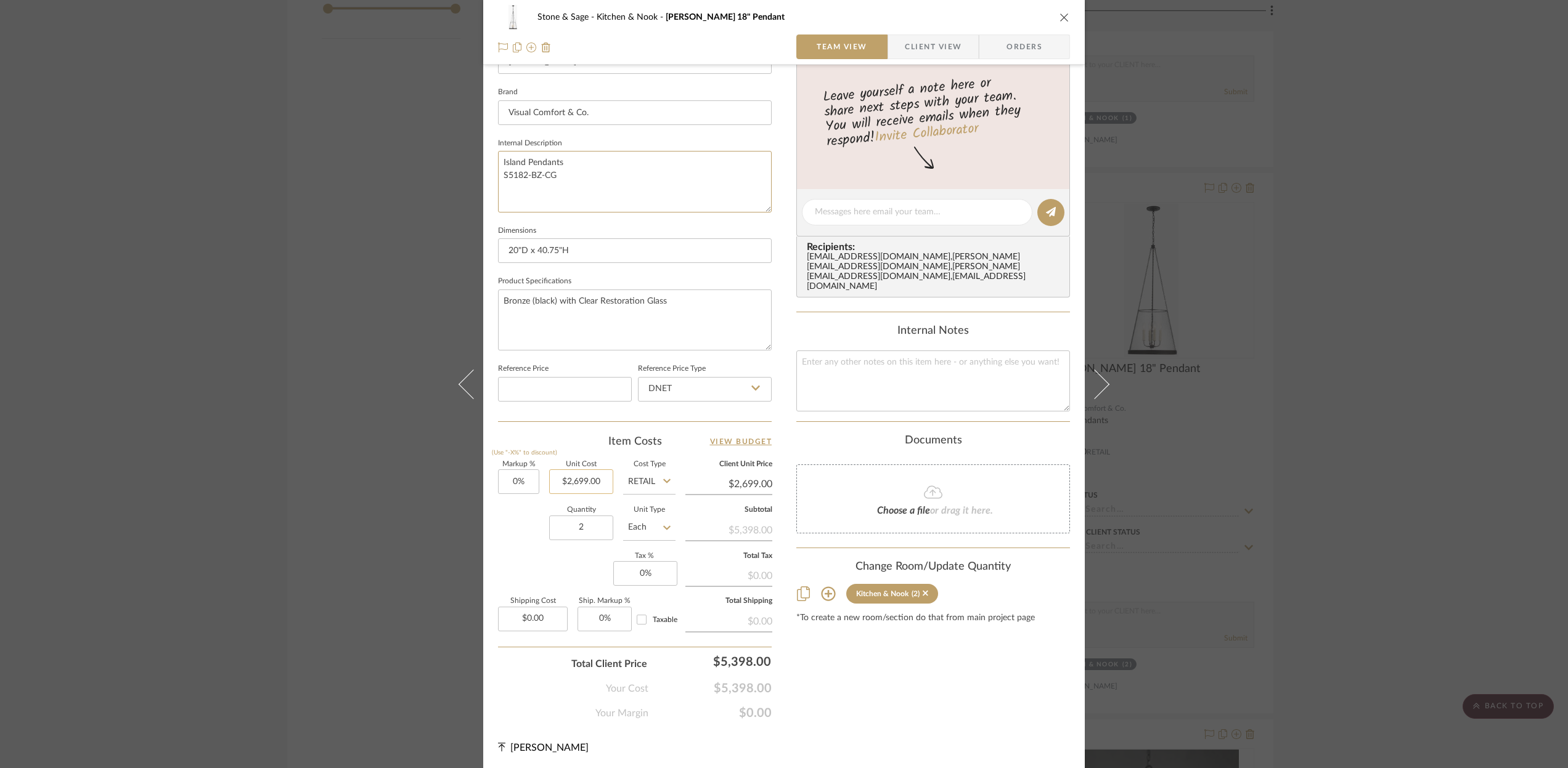
type textarea "Island Pendants S5182-BZ-CG"
type input "2699.00"
click at [603, 491] on input "2699.00" at bounding box center [581, 482] width 64 height 25
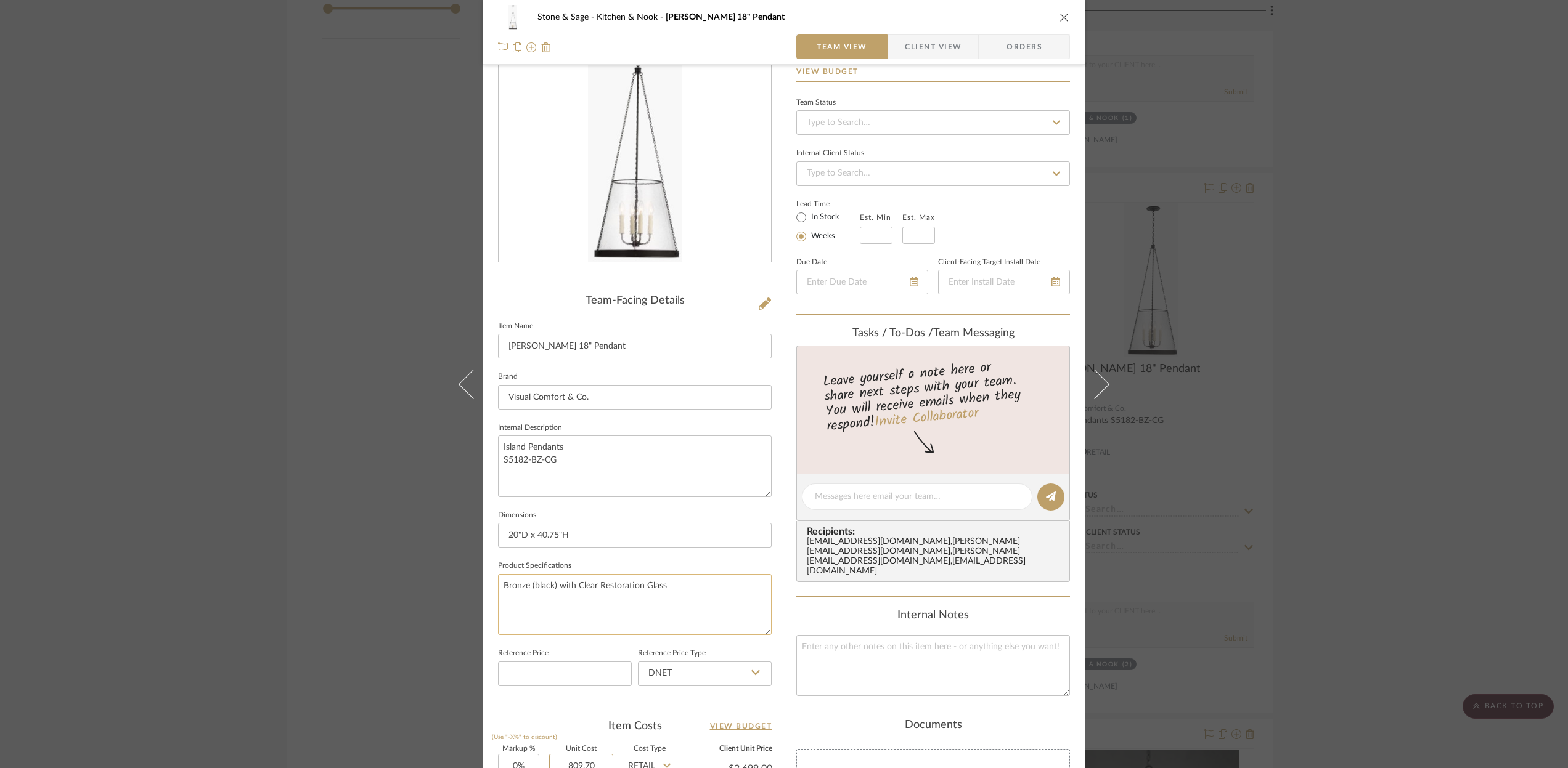
scroll to position [0, 0]
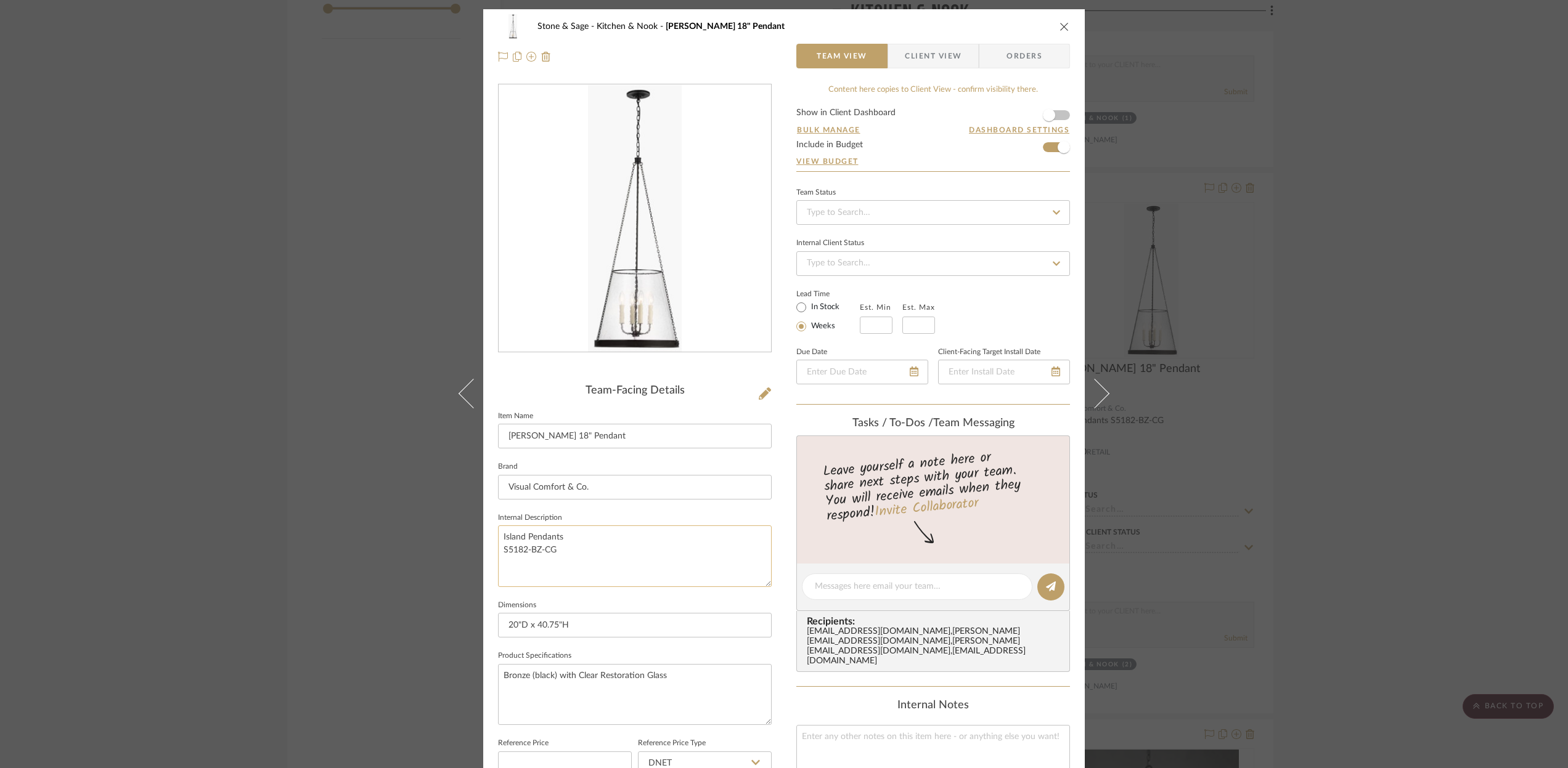
type input "$809.70"
click at [573, 535] on textarea "Island Pendants S5182-BZ-CG" at bounding box center [635, 556] width 274 height 61
type input "$809.70"
type textarea "Island Pendants S5182-BZ-CG"
click at [1059, 30] on icon "close" at bounding box center [1064, 26] width 10 height 10
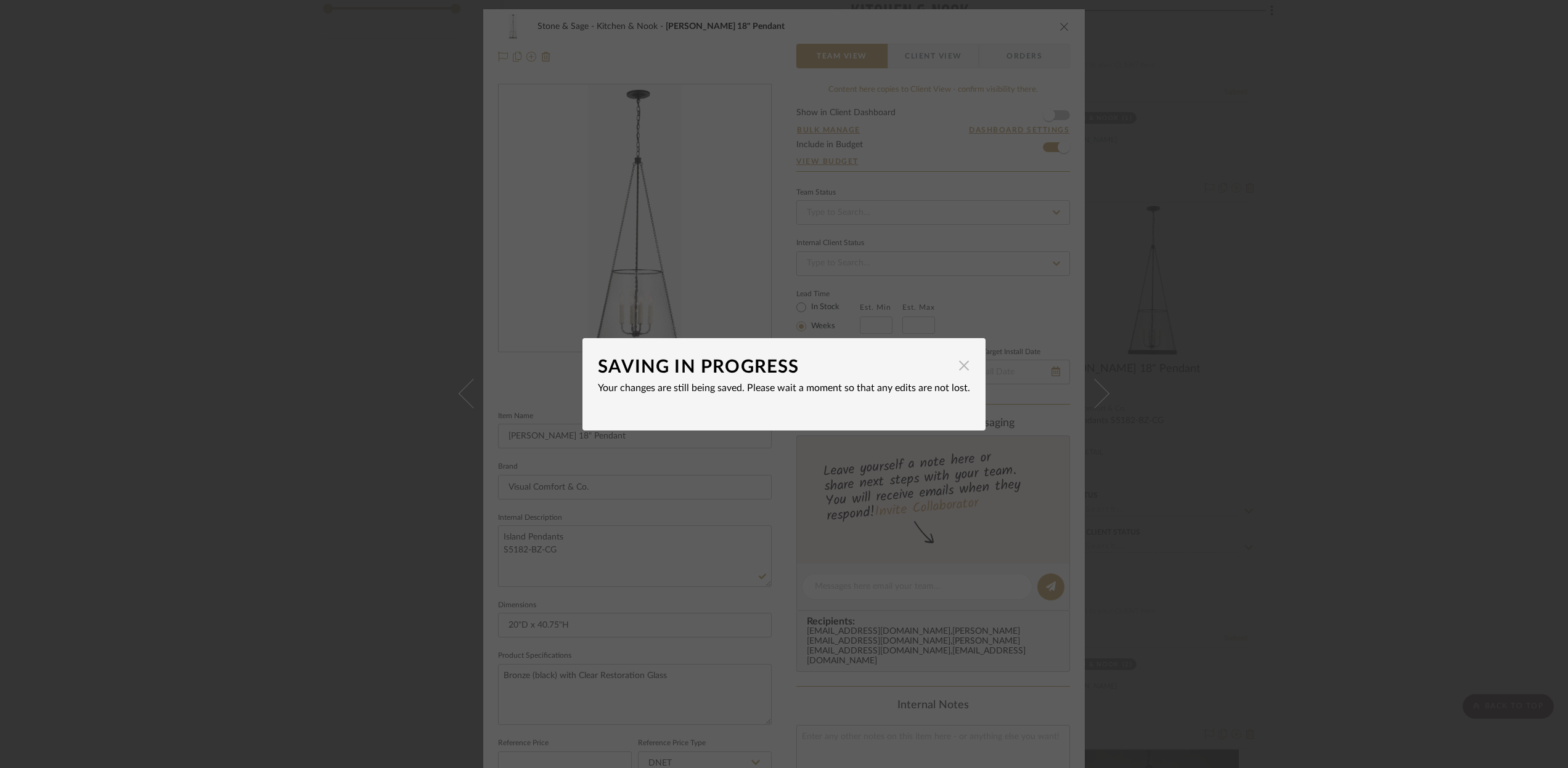
click at [960, 365] on span "button" at bounding box center [964, 366] width 25 height 25
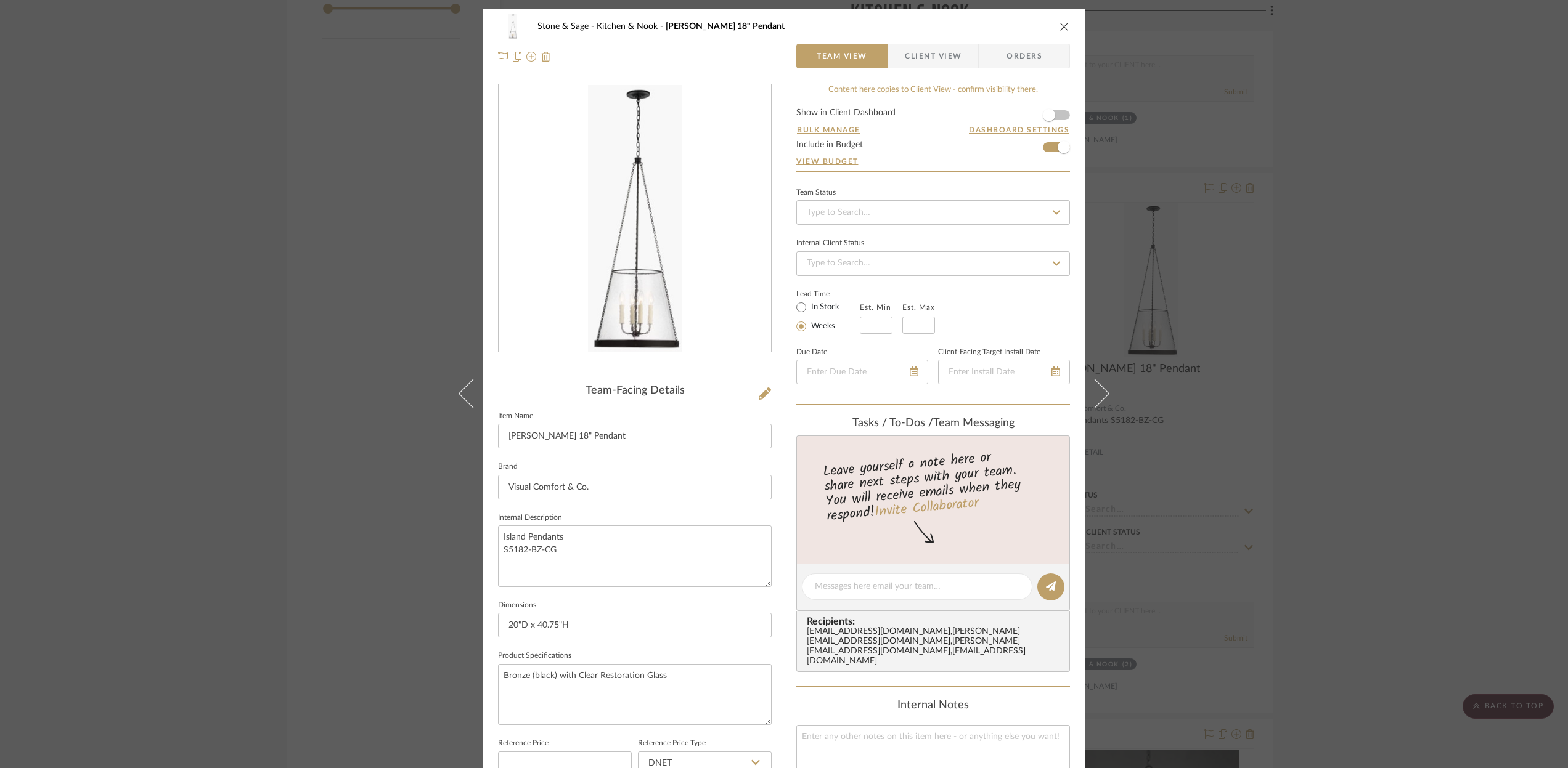
click at [1059, 30] on icon "close" at bounding box center [1064, 26] width 10 height 10
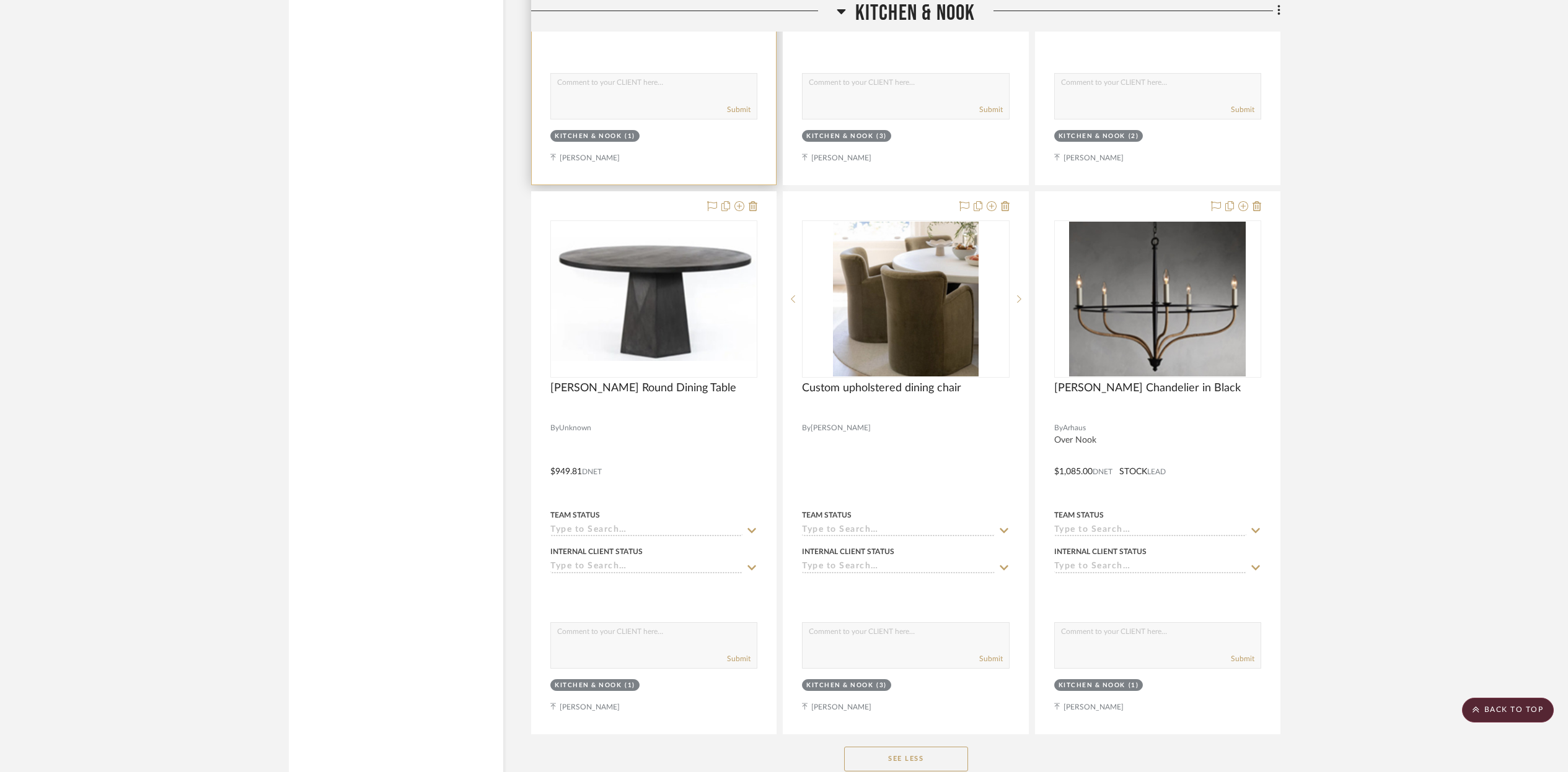
scroll to position [2518, 0]
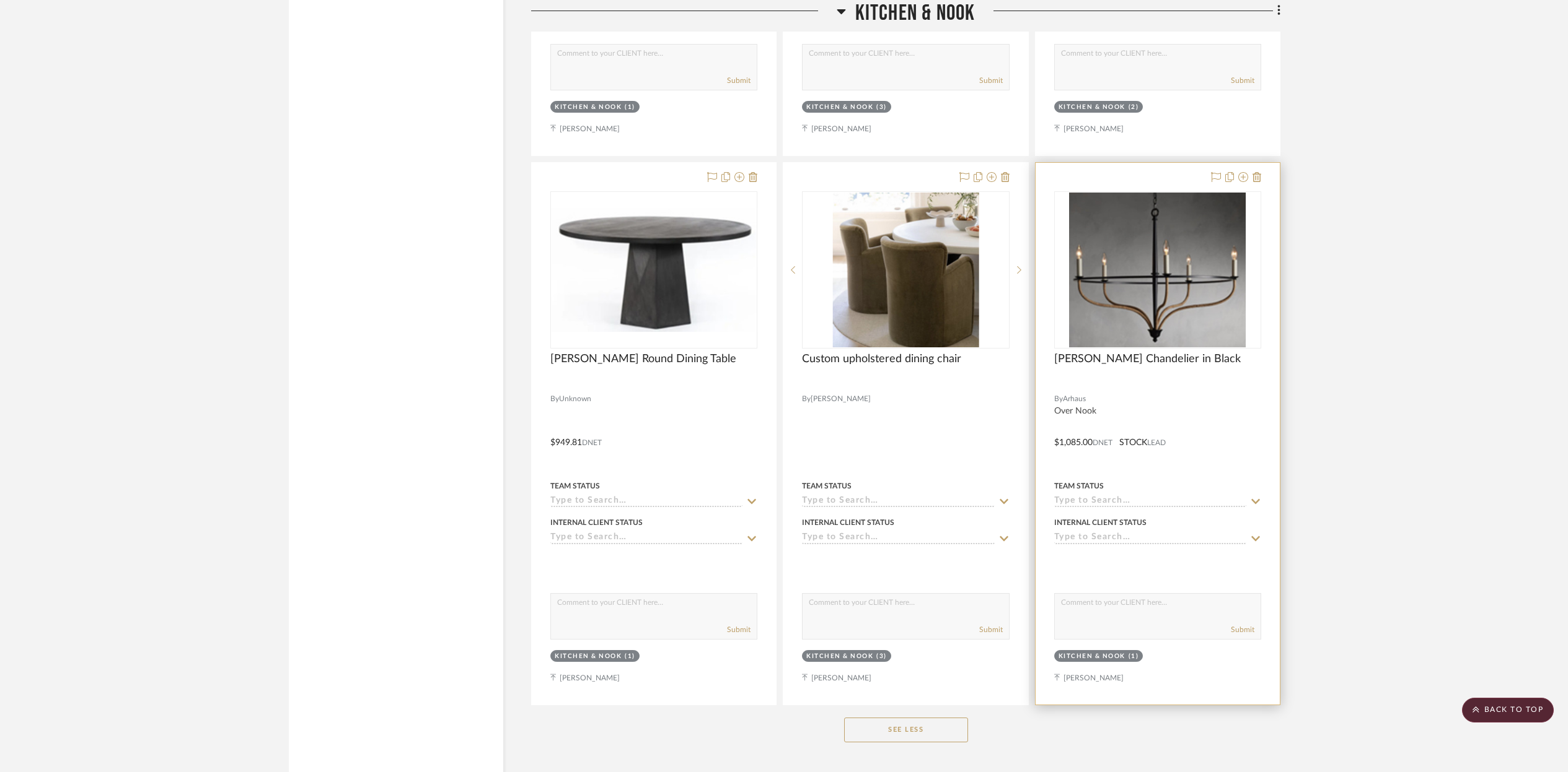
click at [1153, 293] on img "0" at bounding box center [1157, 270] width 177 height 154
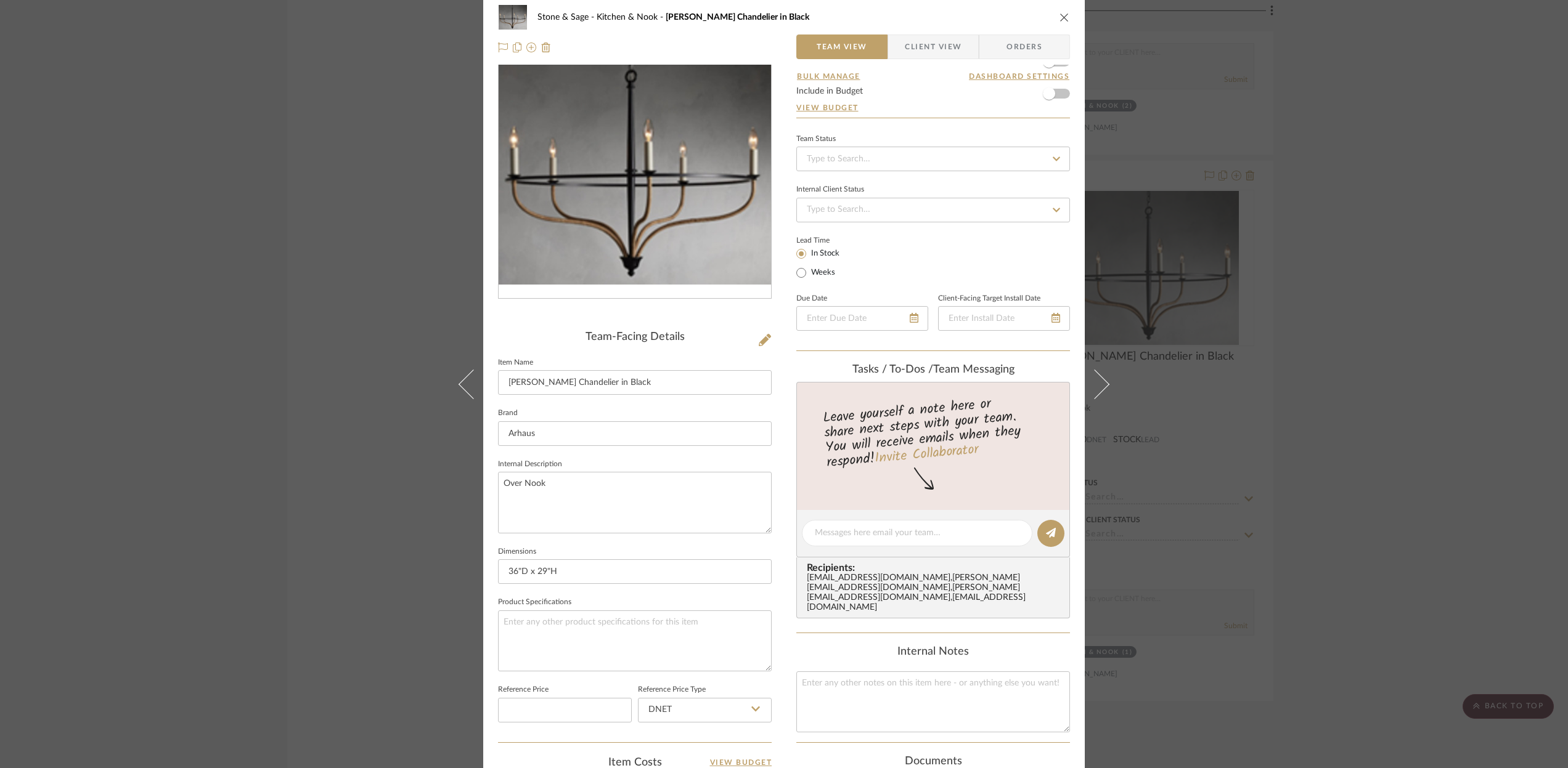
scroll to position [0, 0]
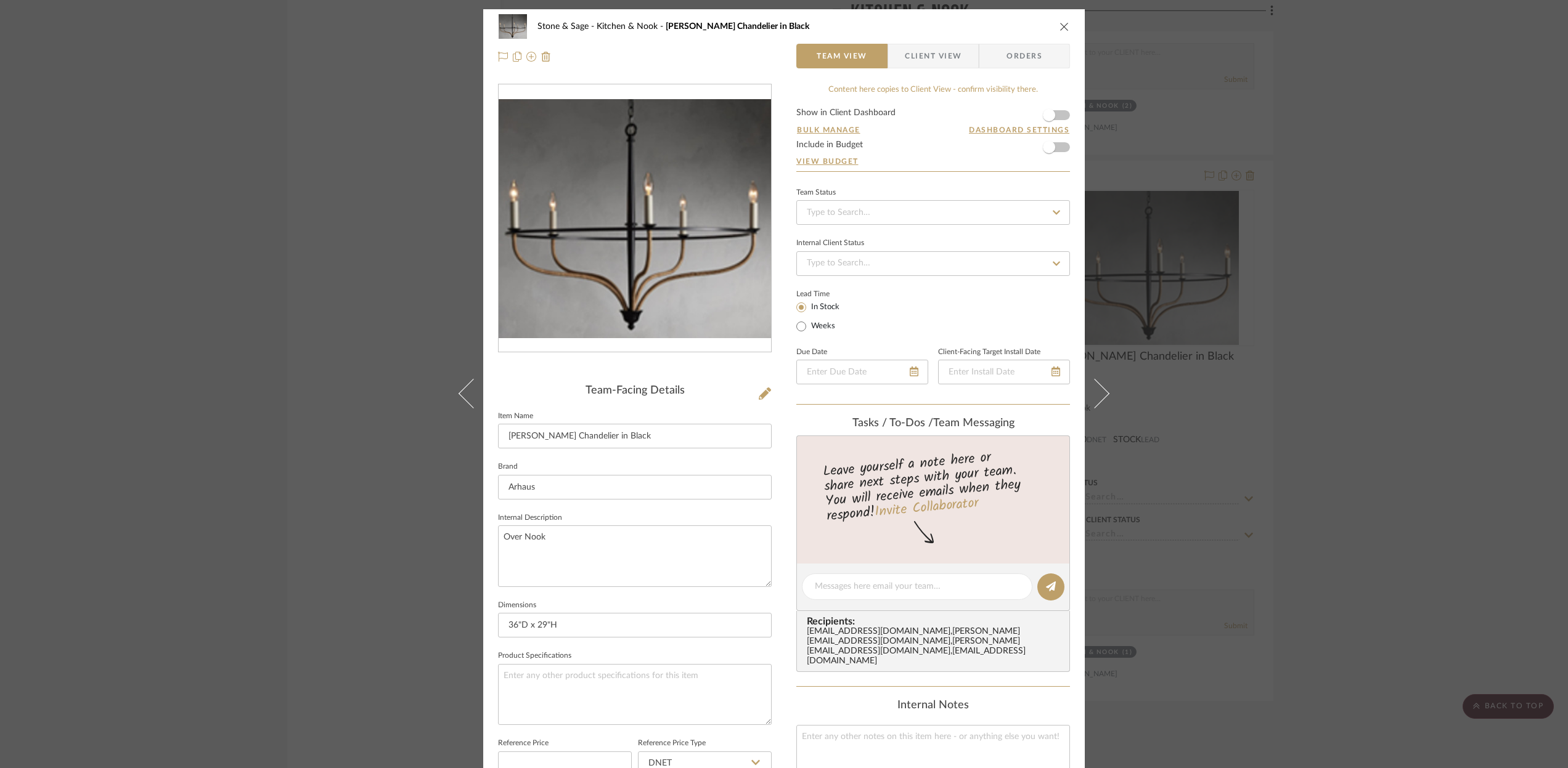
click at [1059, 27] on icon "close" at bounding box center [1064, 26] width 10 height 10
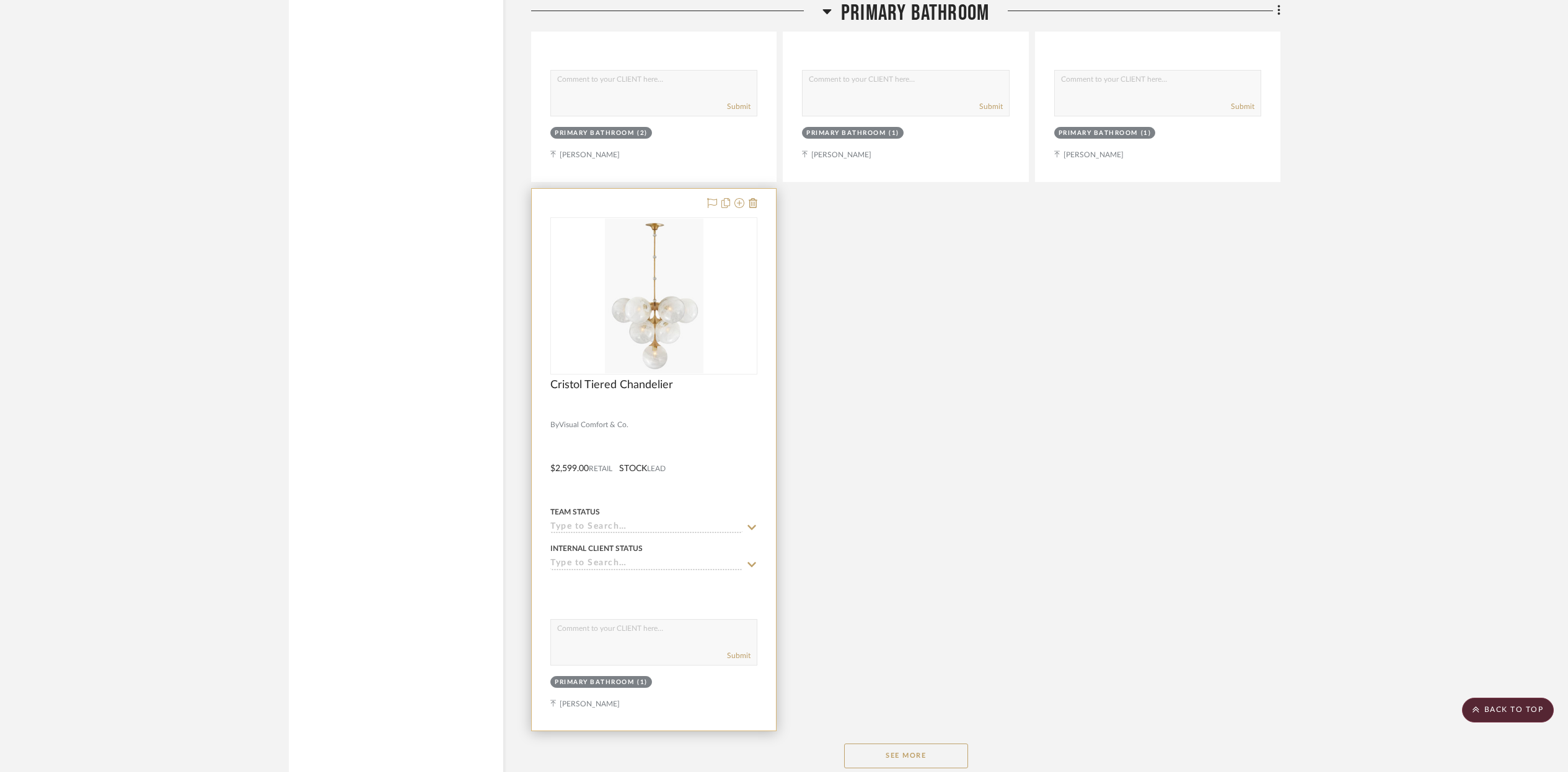
scroll to position [14302, 0]
click at [702, 451] on div at bounding box center [654, 466] width 244 height 542
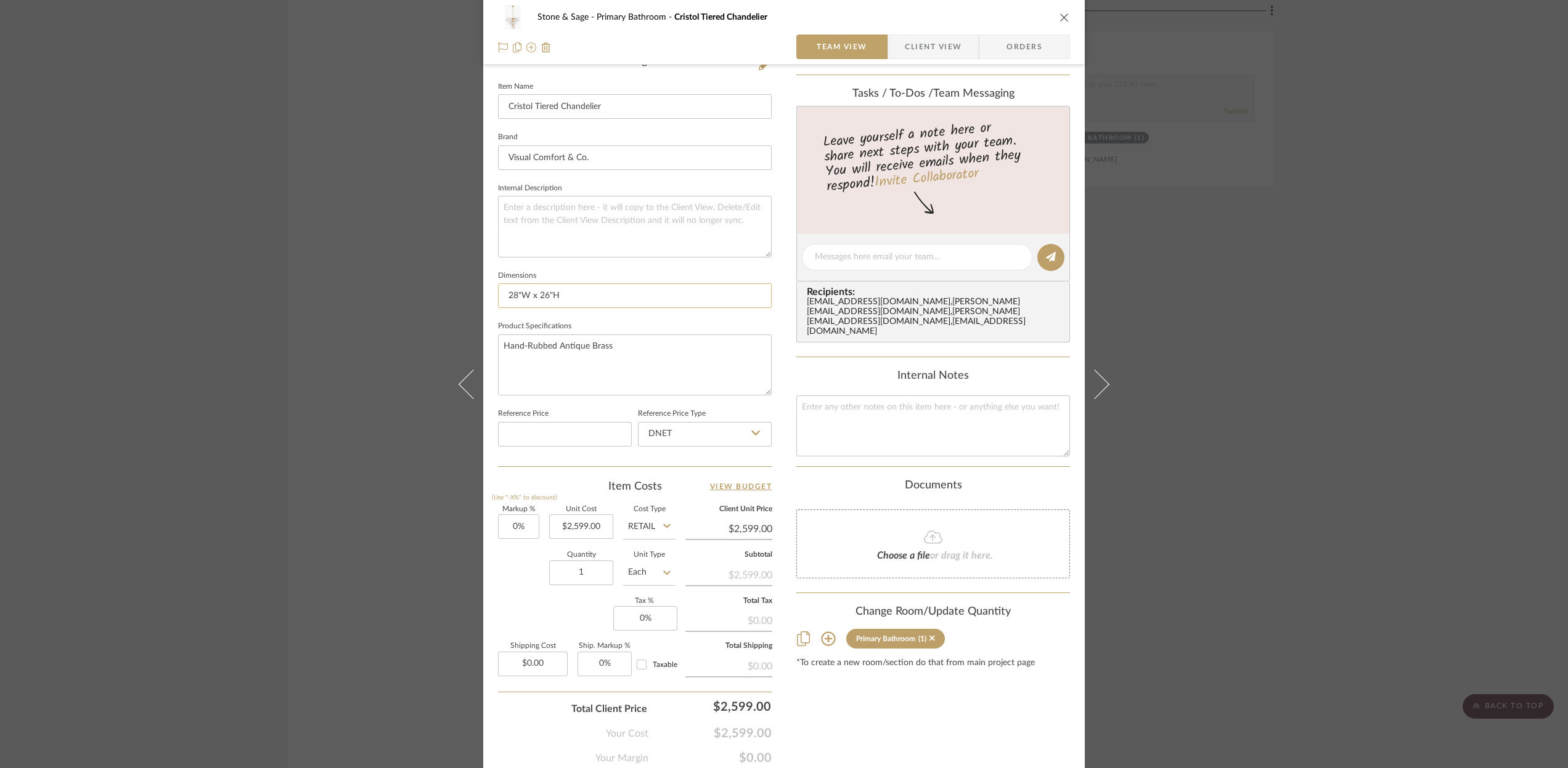
scroll to position [337, 0]
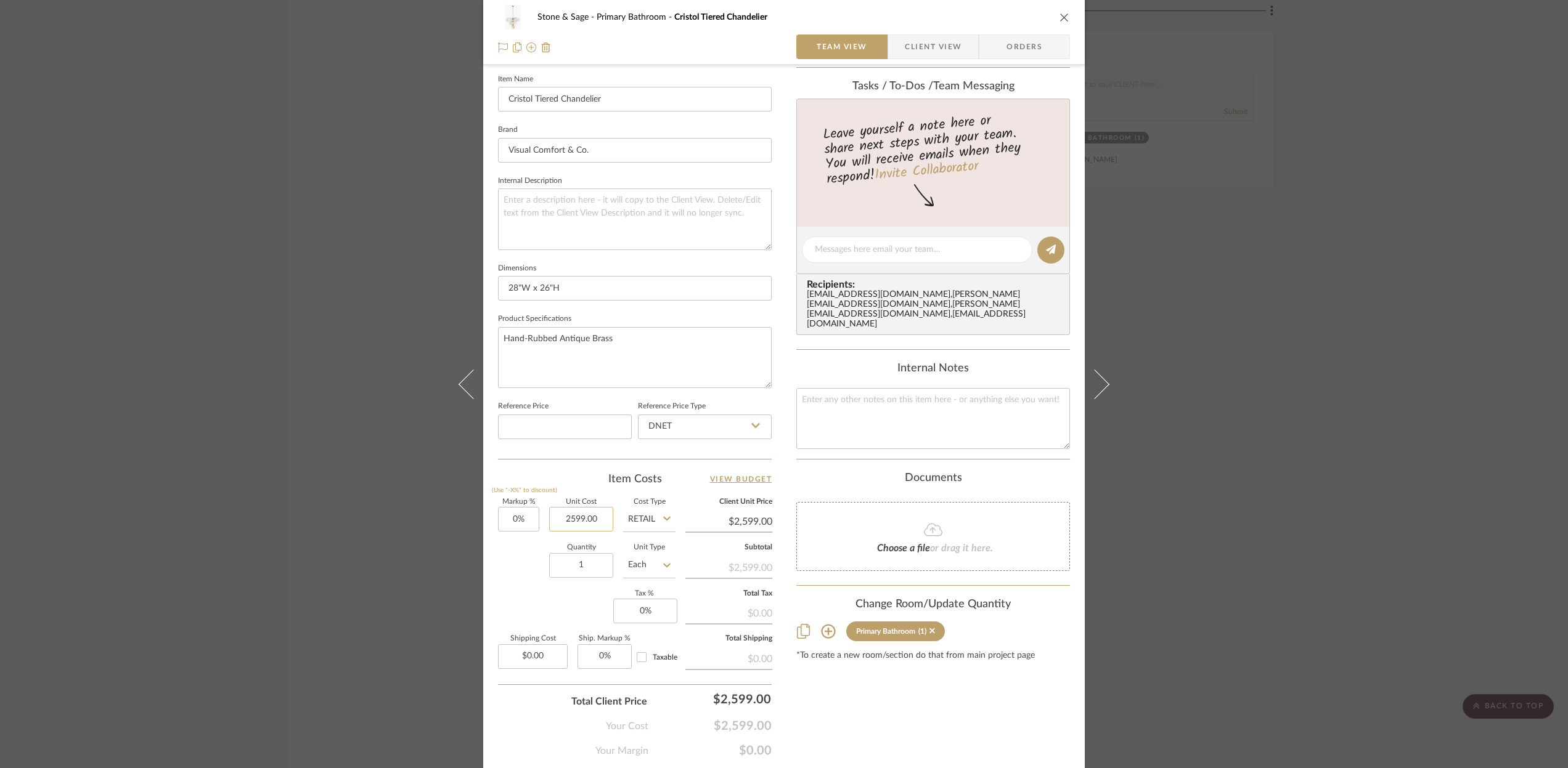
click at [599, 520] on input "2599.00" at bounding box center [581, 519] width 64 height 25
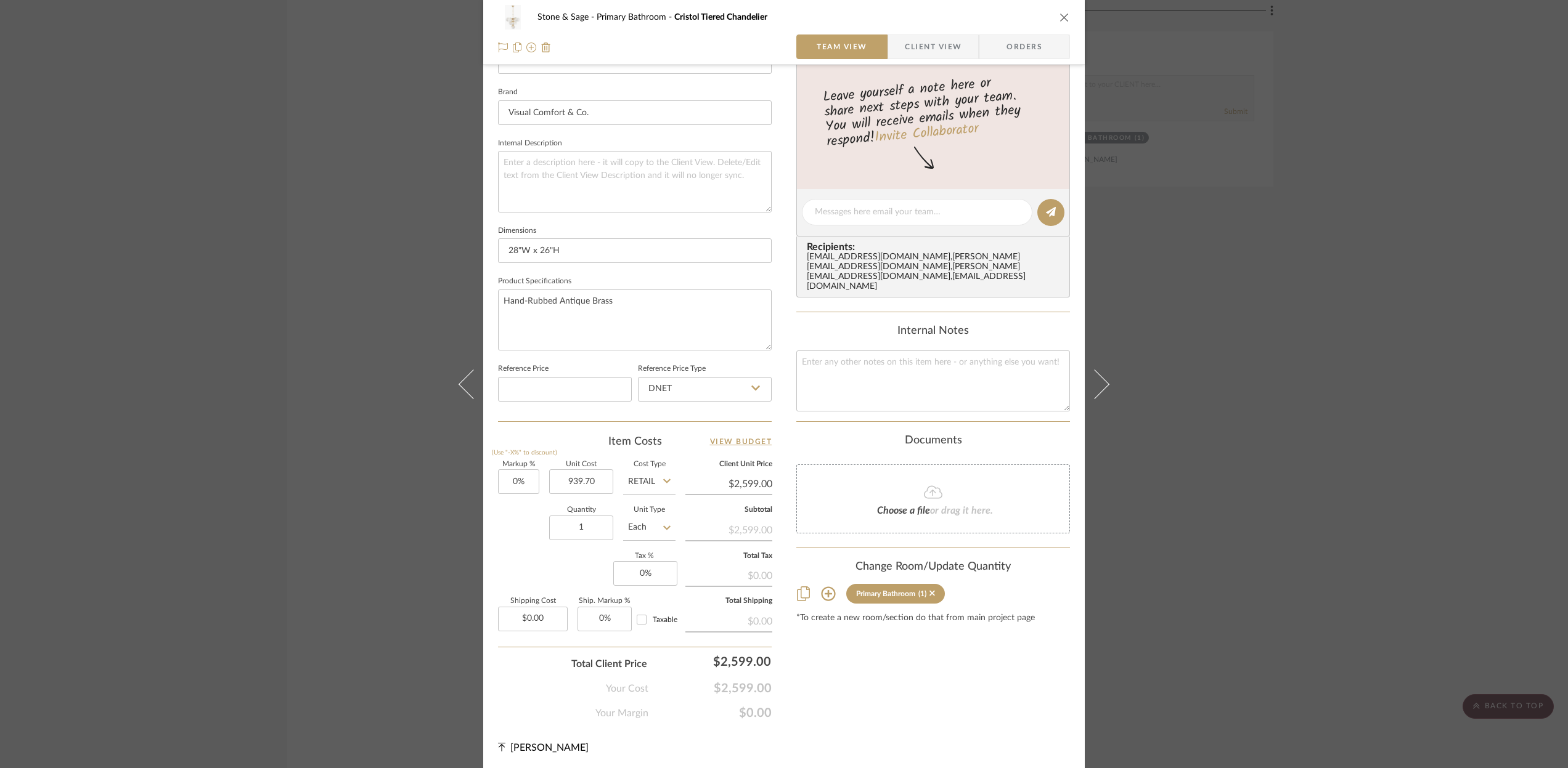
type input "$939.70"
click at [1060, 16] on icon "close" at bounding box center [1064, 17] width 10 height 10
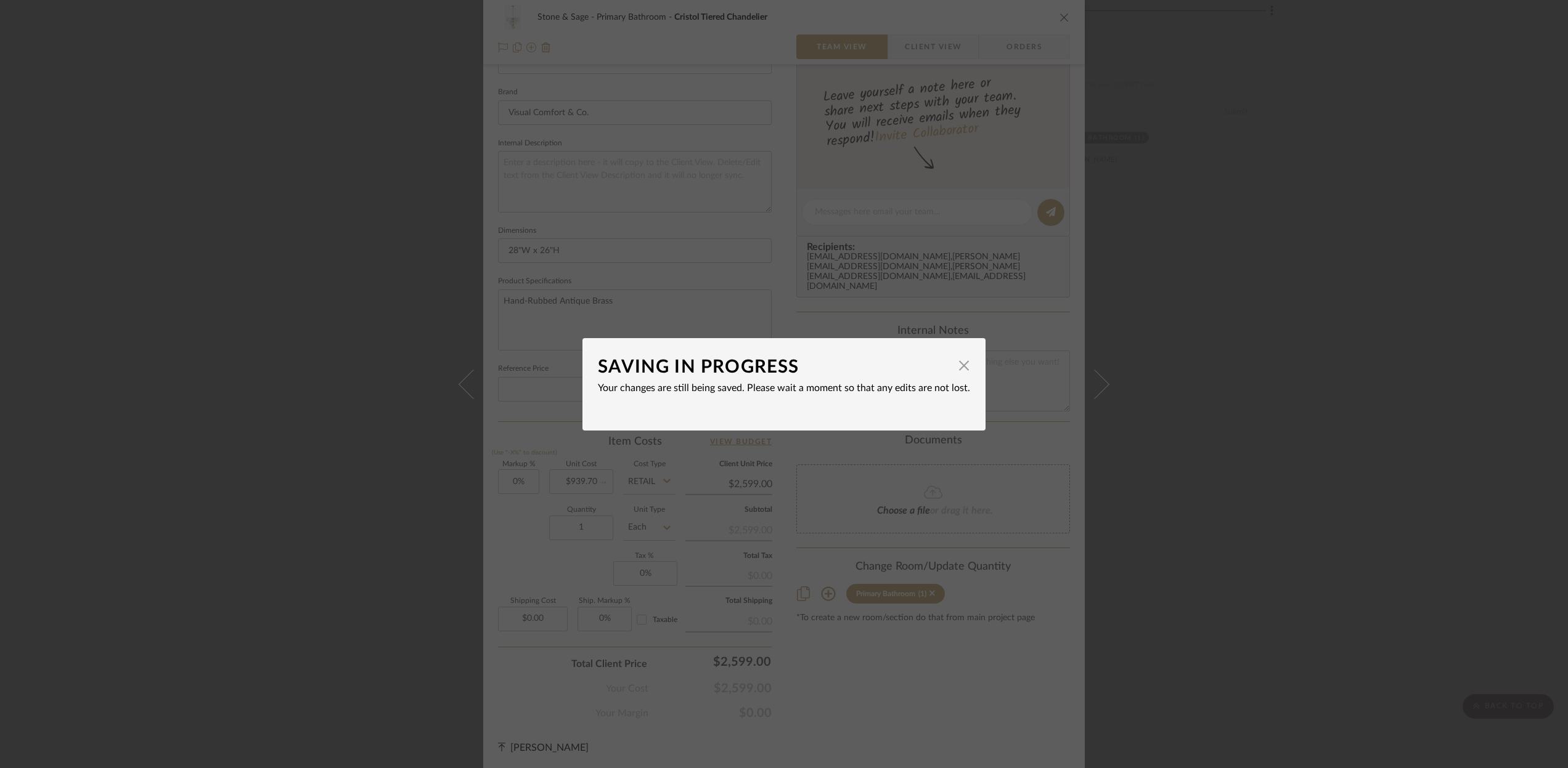
type input "$939.70"
click at [956, 364] on span "button" at bounding box center [964, 366] width 25 height 25
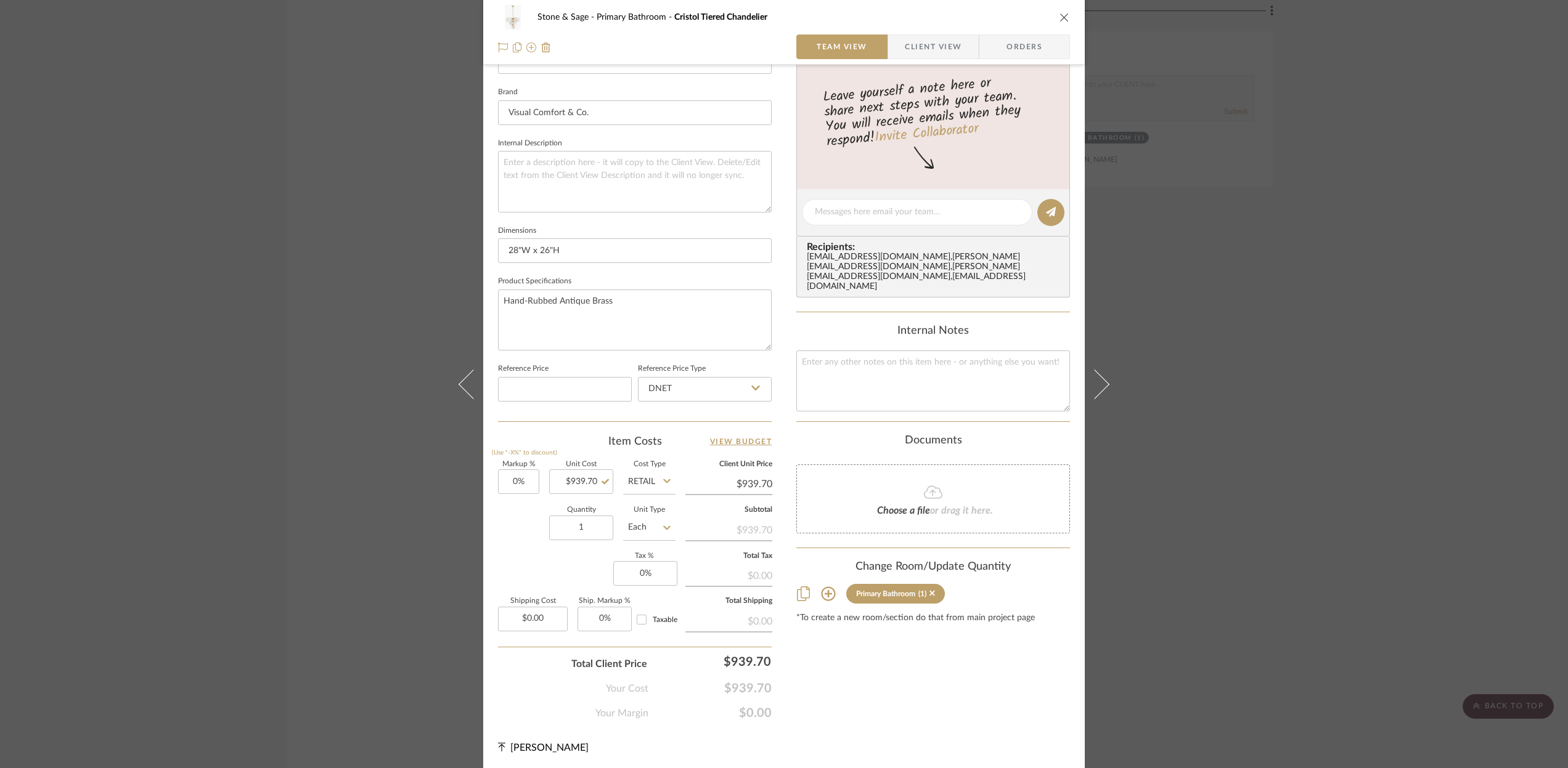
click at [1060, 21] on icon "close" at bounding box center [1064, 17] width 10 height 10
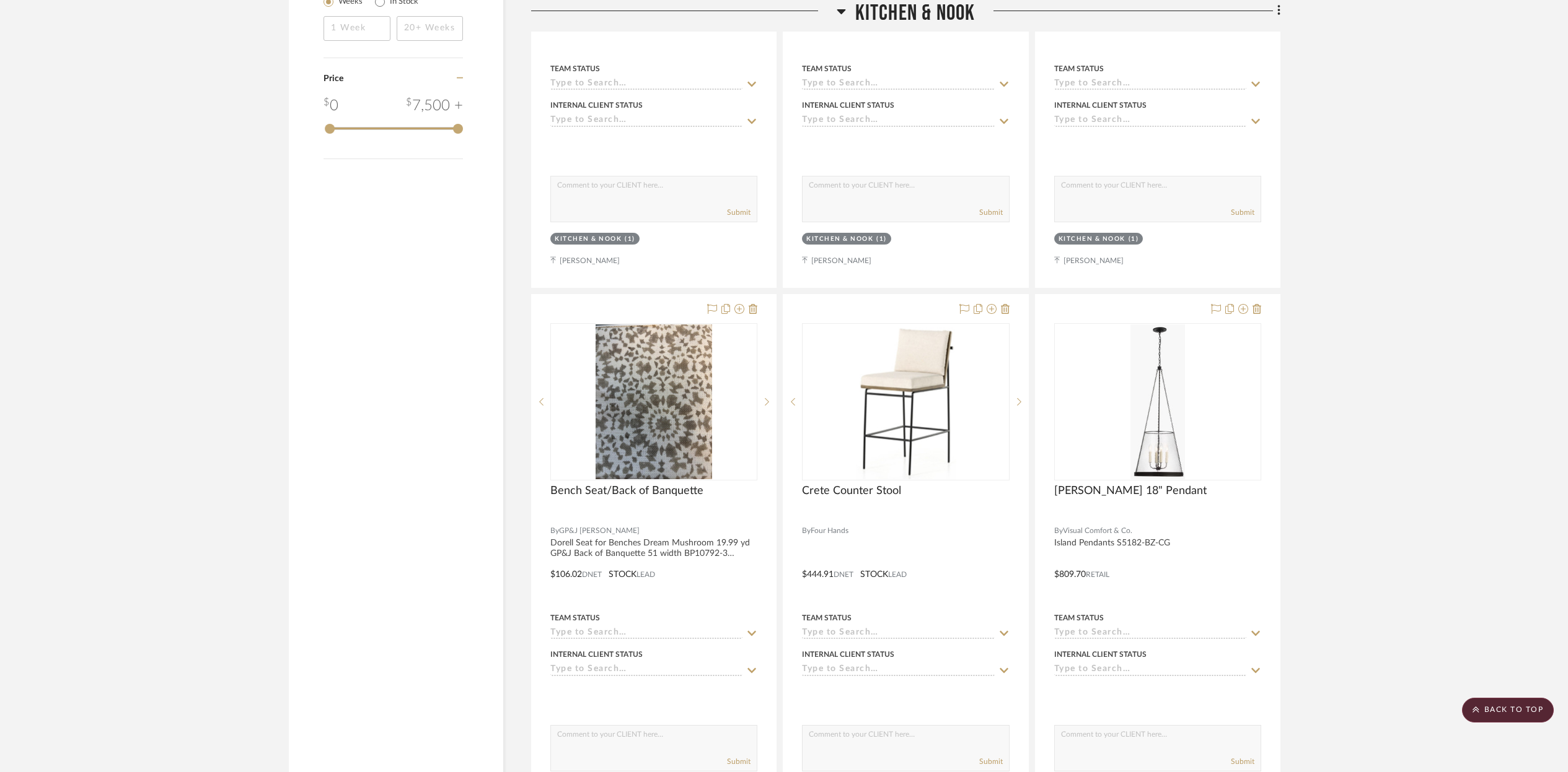
scroll to position [1841, 0]
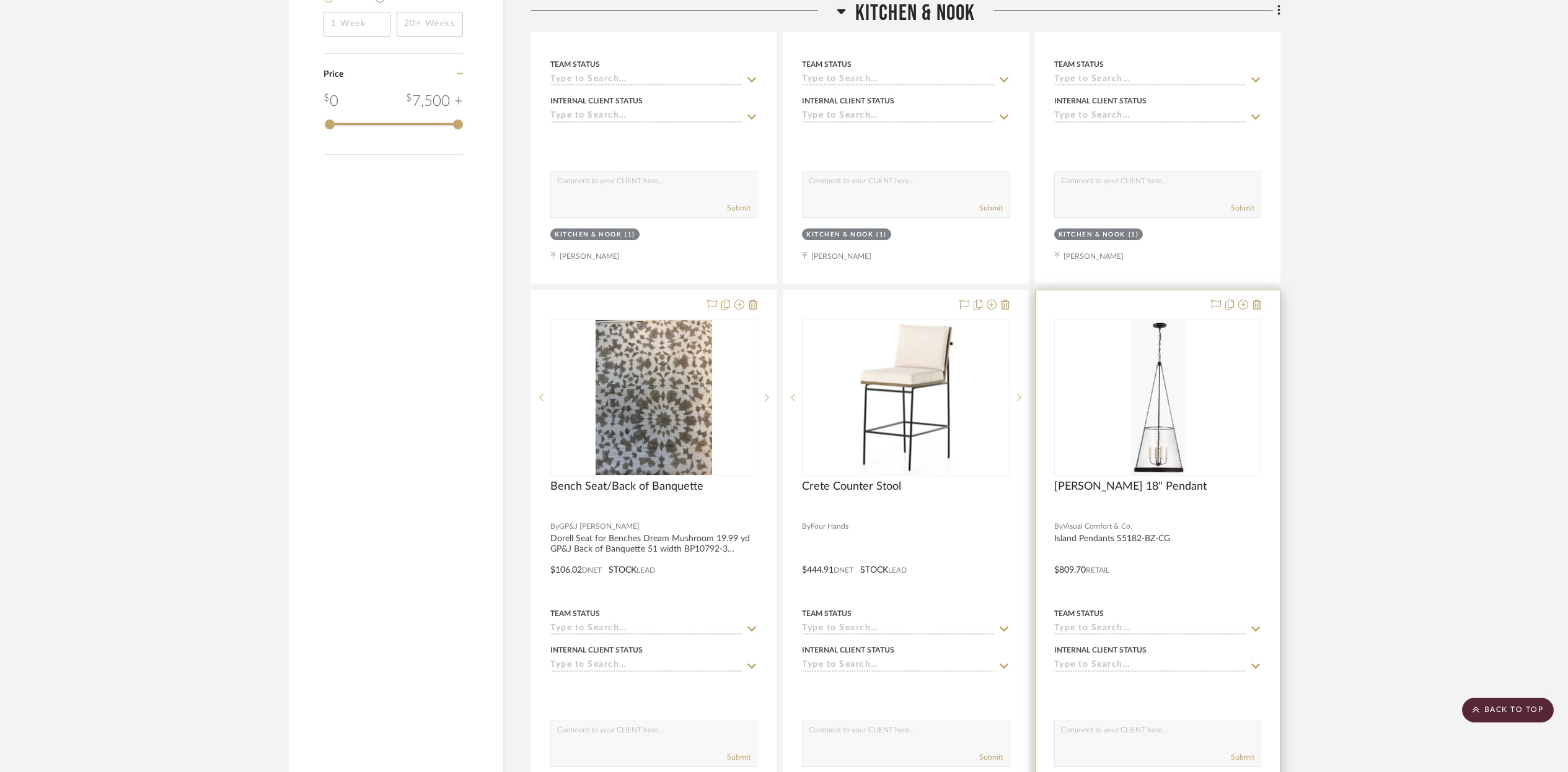
click at [1127, 440] on div "0" at bounding box center [1157, 398] width 206 height 156
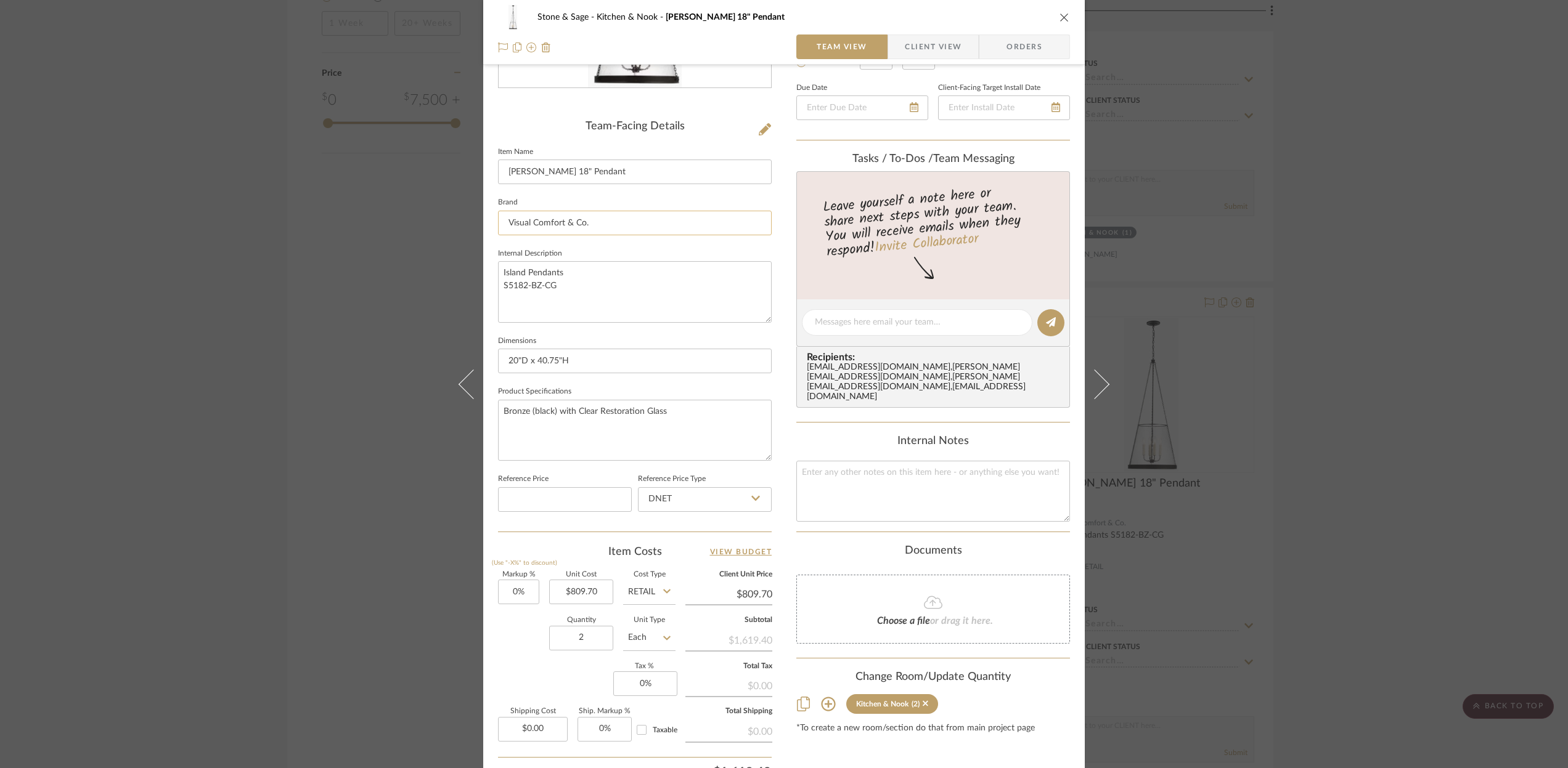
scroll to position [374, 0]
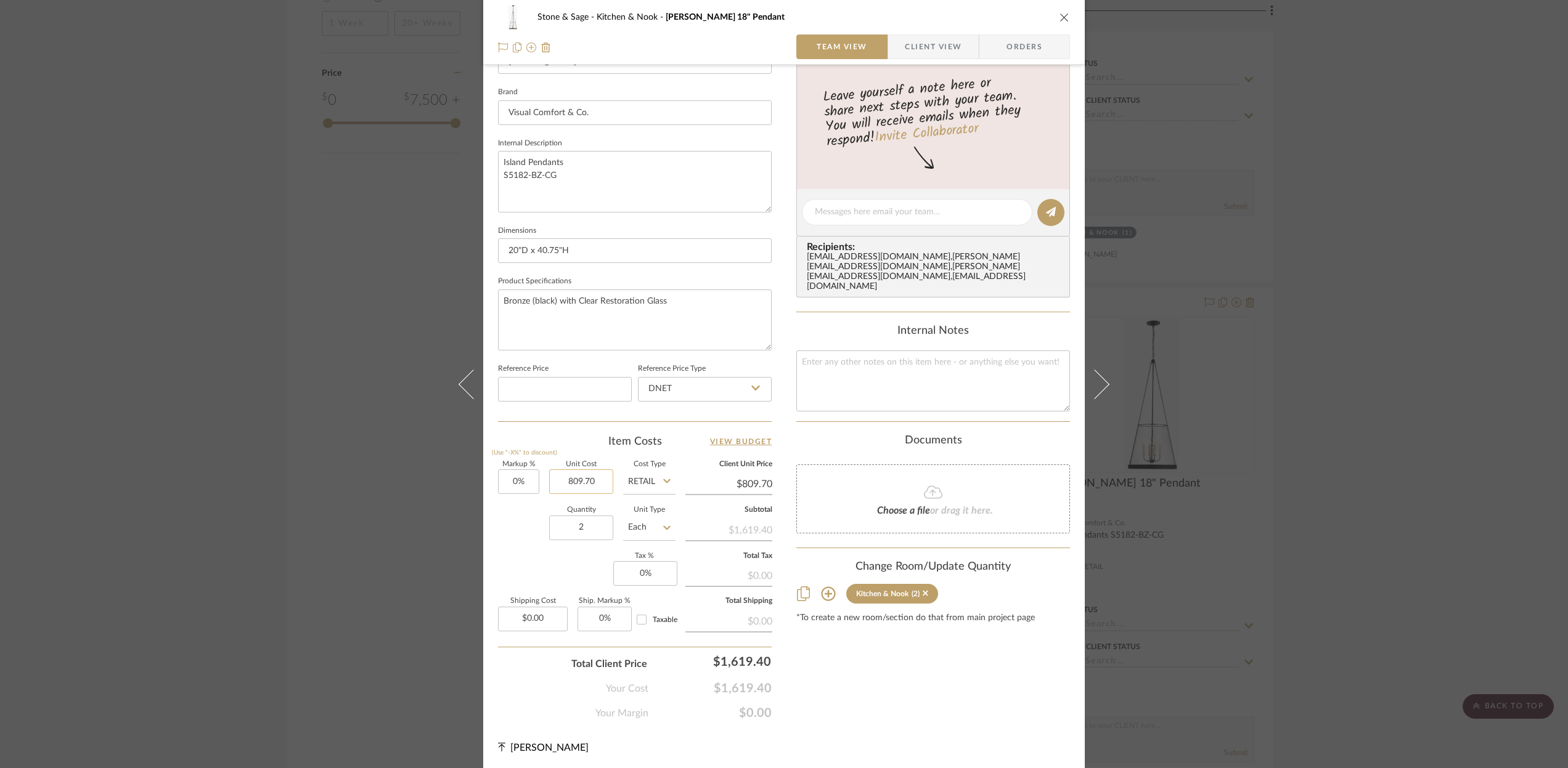
click at [597, 479] on input "809.70" at bounding box center [581, 482] width 64 height 25
type input "$873.70"
click at [816, 324] on div "Internal Notes" at bounding box center [932, 331] width 274 height 13
type input "$873.70"
click at [1059, 12] on icon "close" at bounding box center [1064, 17] width 10 height 10
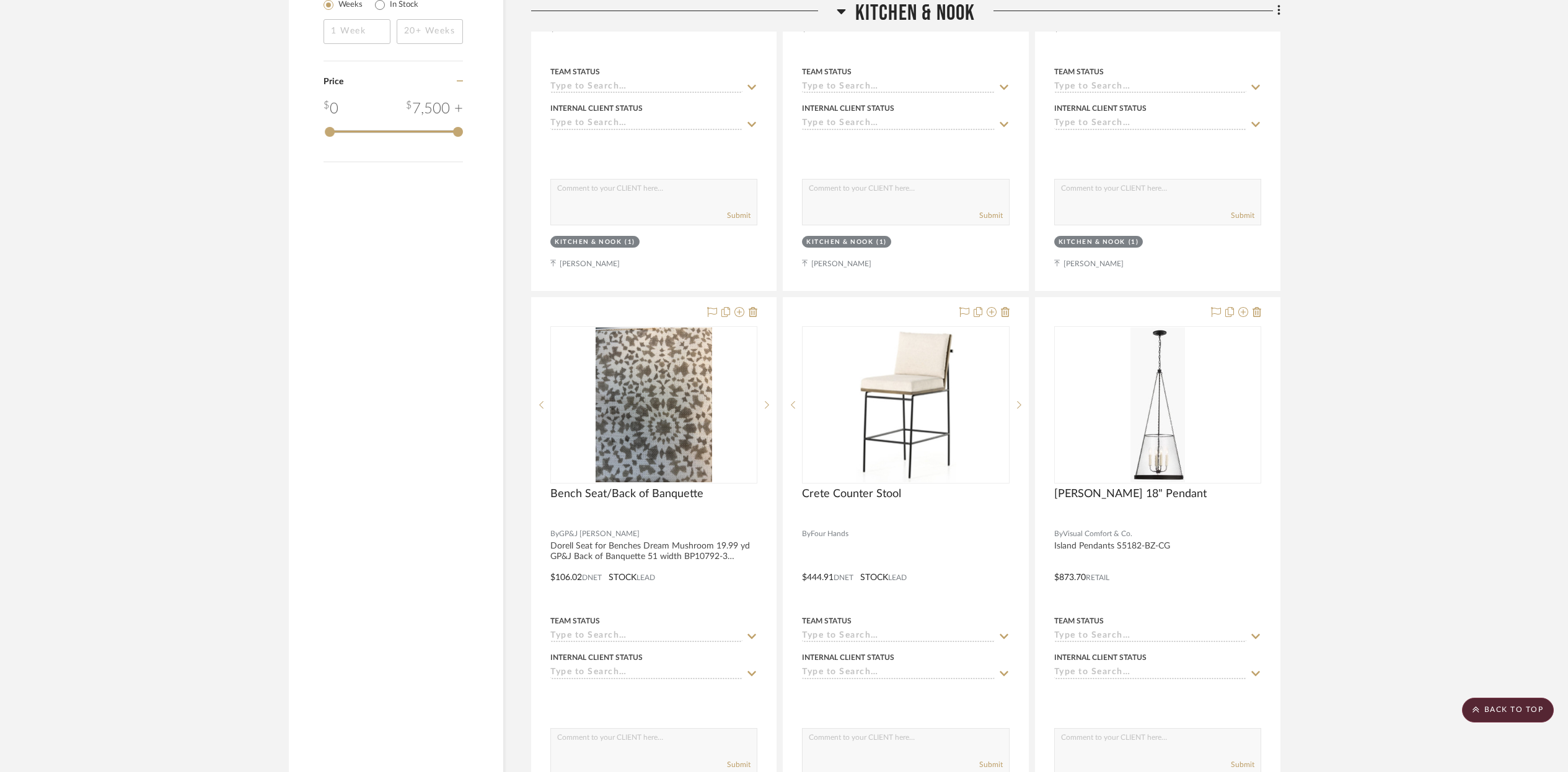
scroll to position [1834, 0]
